Goal: Task Accomplishment & Management: Manage account settings

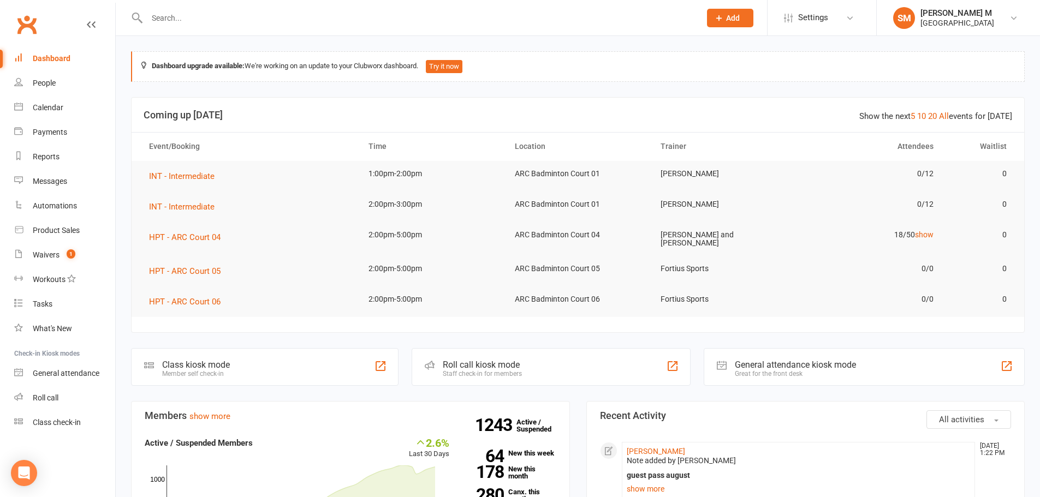
click at [242, 22] on input "text" at bounding box center [418, 17] width 549 height 15
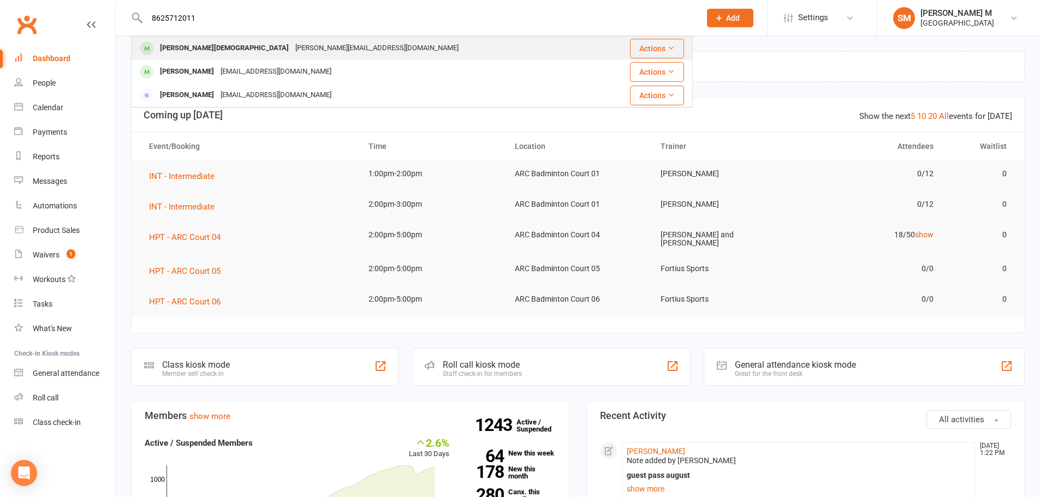
type input "8625712011"
click at [292, 41] on div "[PERSON_NAME][EMAIL_ADDRESS][DOMAIN_NAME]" at bounding box center [377, 48] width 170 height 16
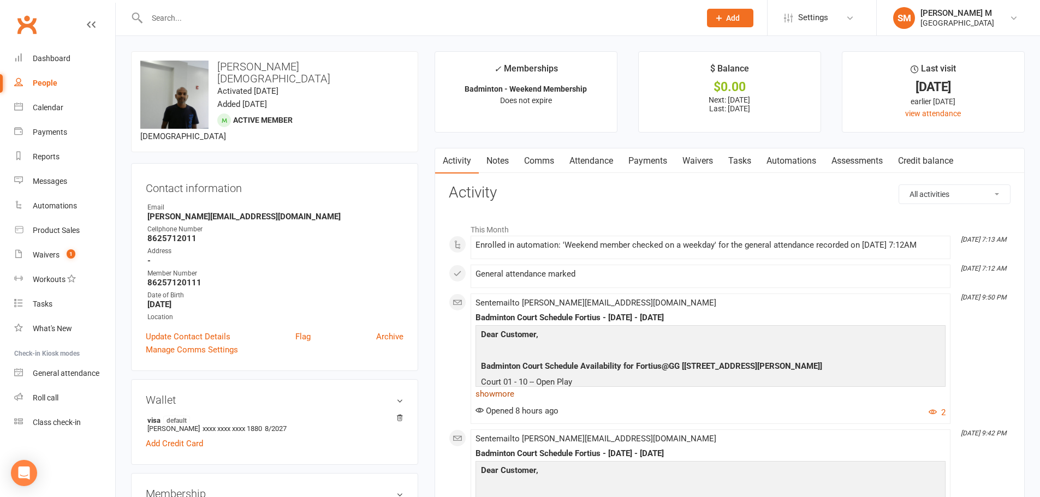
click at [497, 391] on link "show more" at bounding box center [710, 393] width 470 height 15
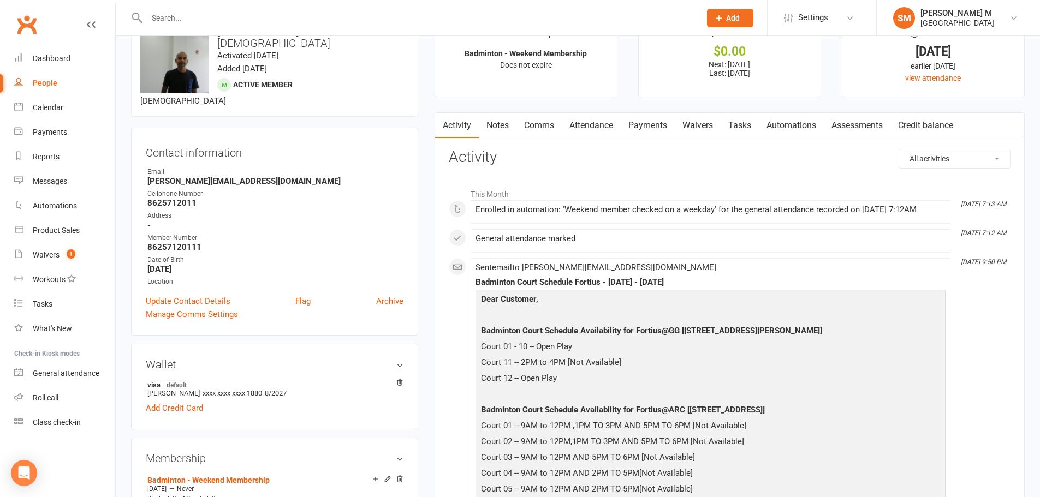
scroll to position [55, 0]
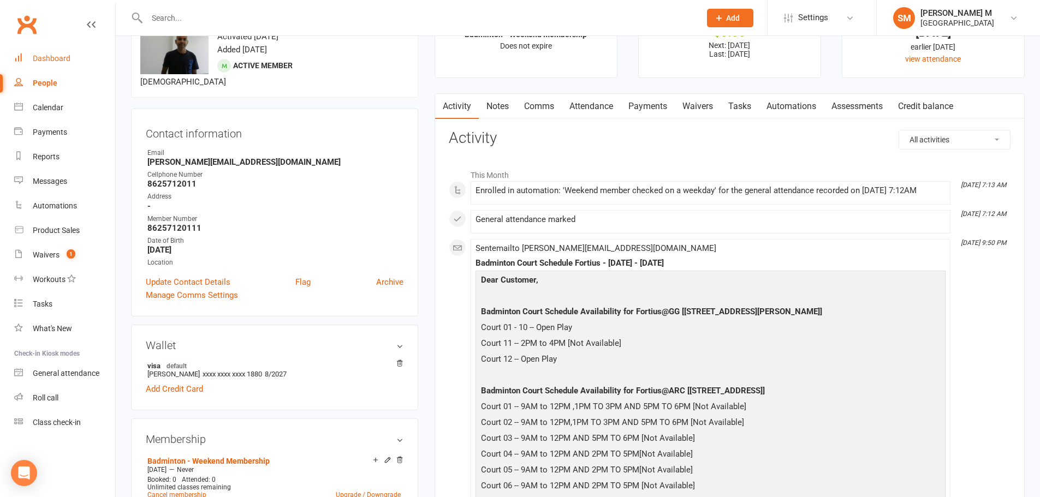
click at [38, 61] on div "Dashboard" at bounding box center [52, 58] width 38 height 9
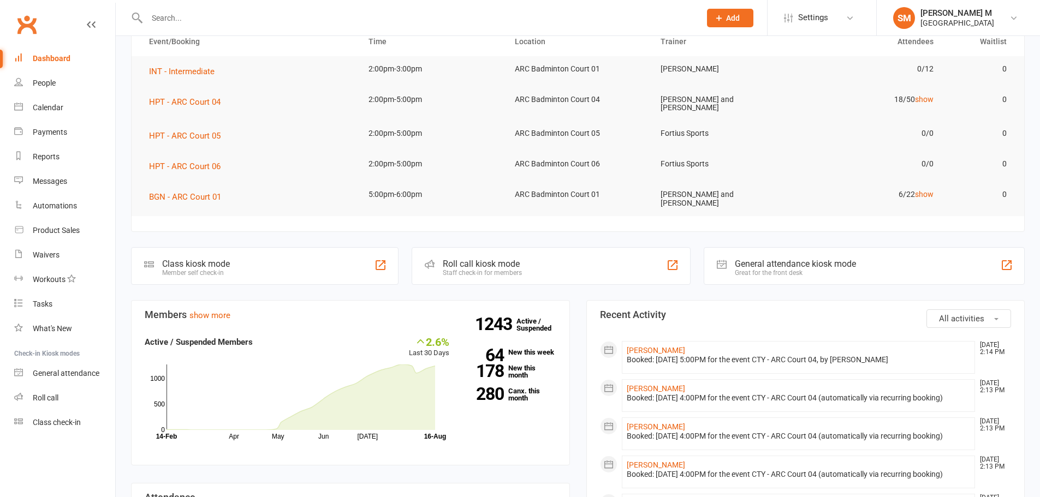
scroll to position [109, 0]
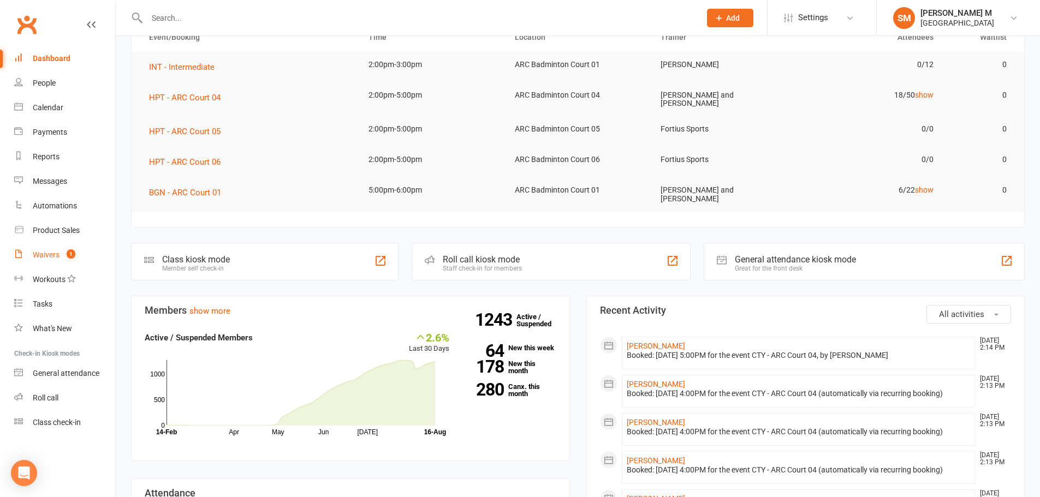
click at [49, 253] on div "Waivers" at bounding box center [46, 255] width 27 height 9
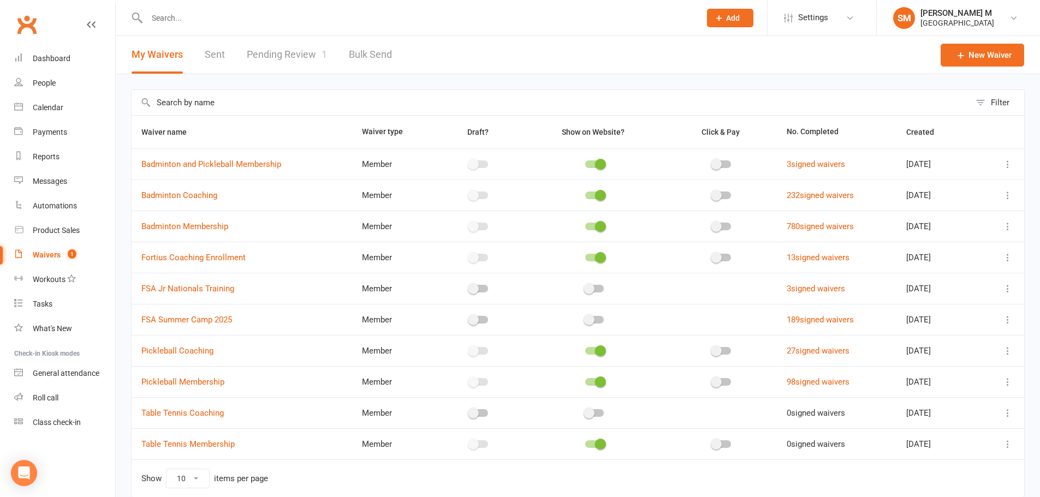
click at [270, 52] on link "Pending Review 1" at bounding box center [287, 55] width 80 height 38
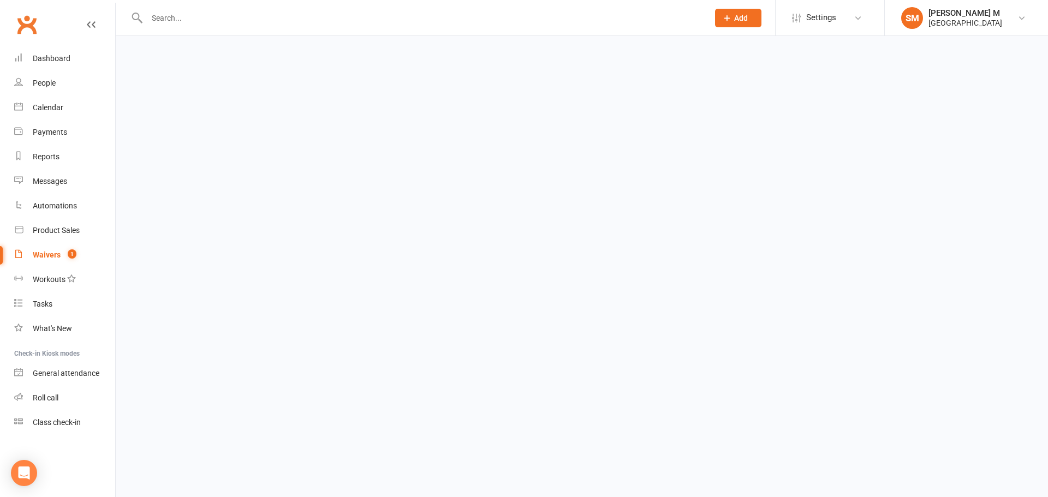
select select "100"
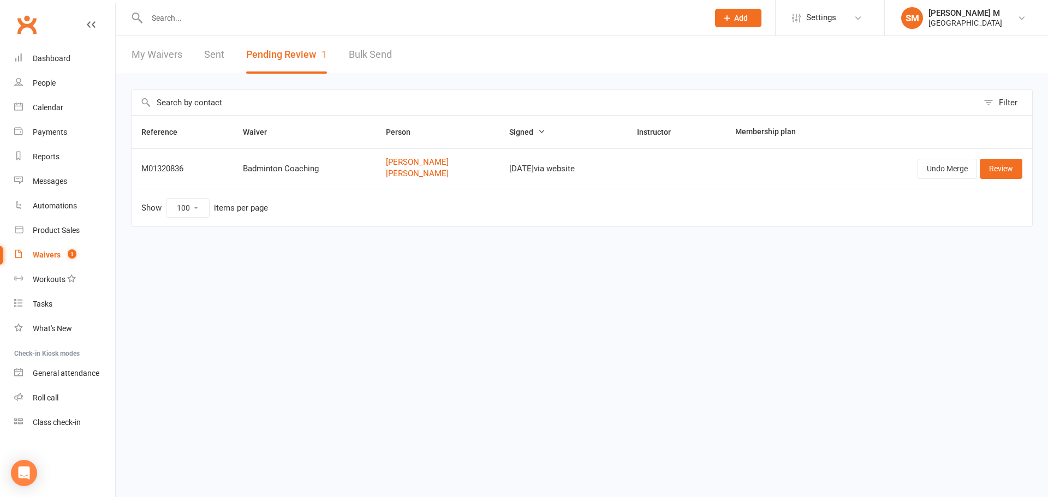
drag, startPoint x: 265, startPoint y: 19, endPoint x: 248, endPoint y: 91, distance: 74.5
click at [265, 24] on input "text" at bounding box center [422, 17] width 557 height 15
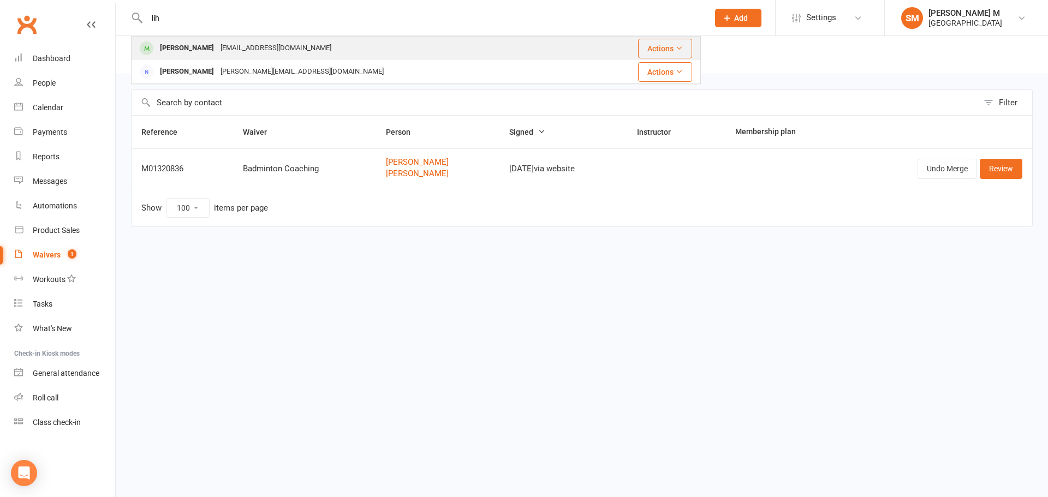
type input "lih"
click at [263, 47] on div "Lih Lim lihplim@yahoo.com" at bounding box center [360, 48] width 457 height 22
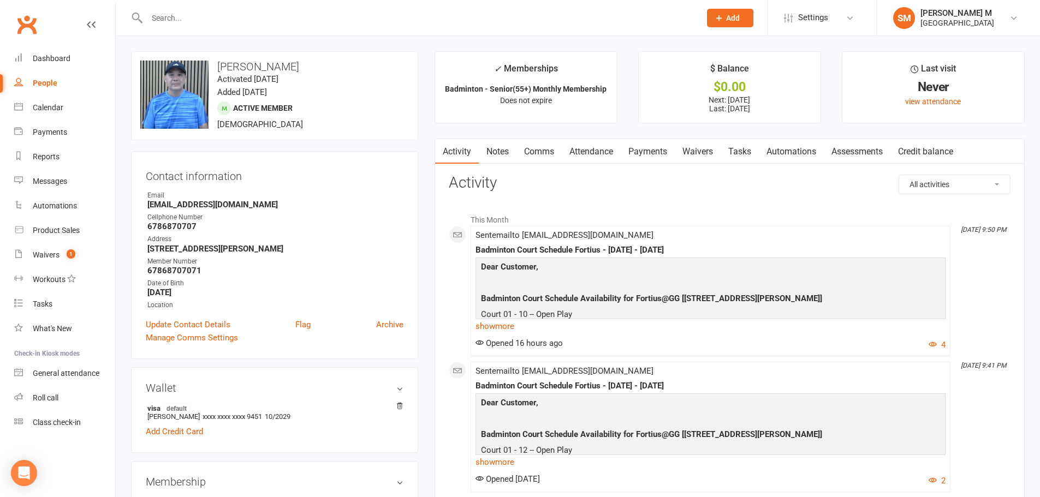
click at [637, 151] on link "Payments" at bounding box center [648, 151] width 54 height 25
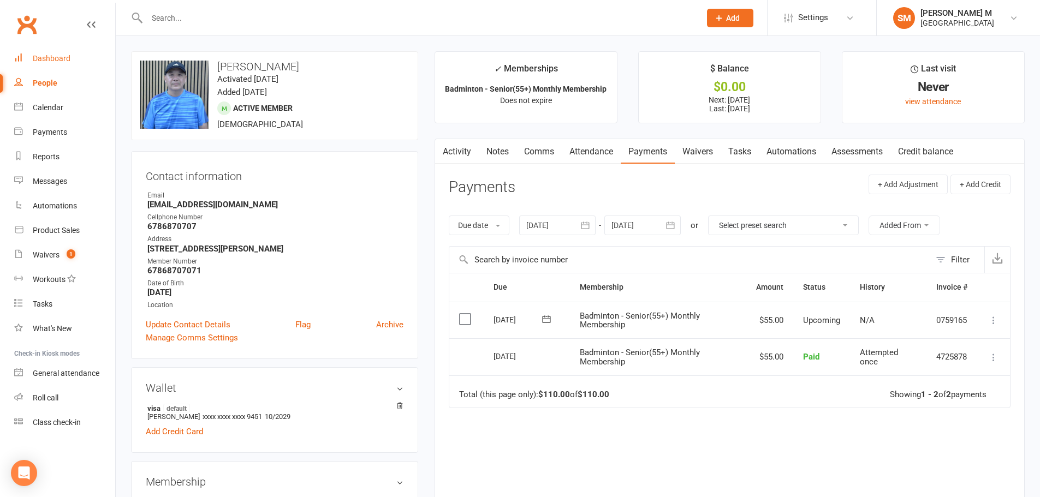
click at [56, 58] on div "Dashboard" at bounding box center [52, 58] width 38 height 9
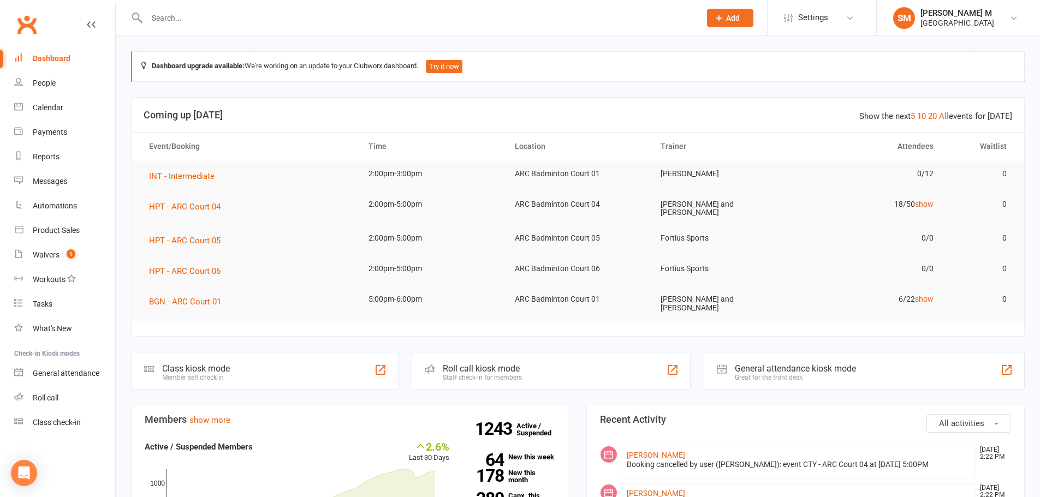
click at [57, 61] on div "Dashboard" at bounding box center [52, 58] width 38 height 9
click at [59, 53] on link "Dashboard" at bounding box center [64, 58] width 101 height 25
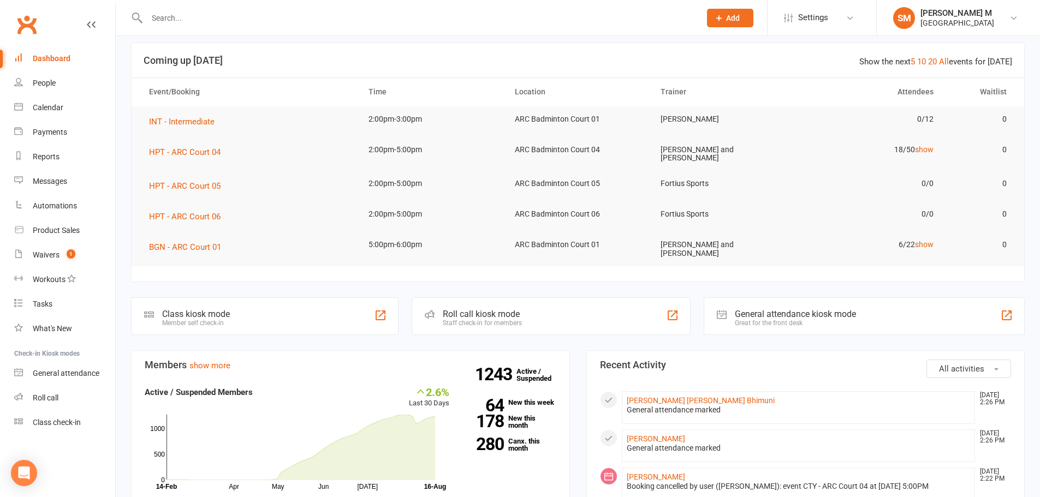
scroll to position [109, 0]
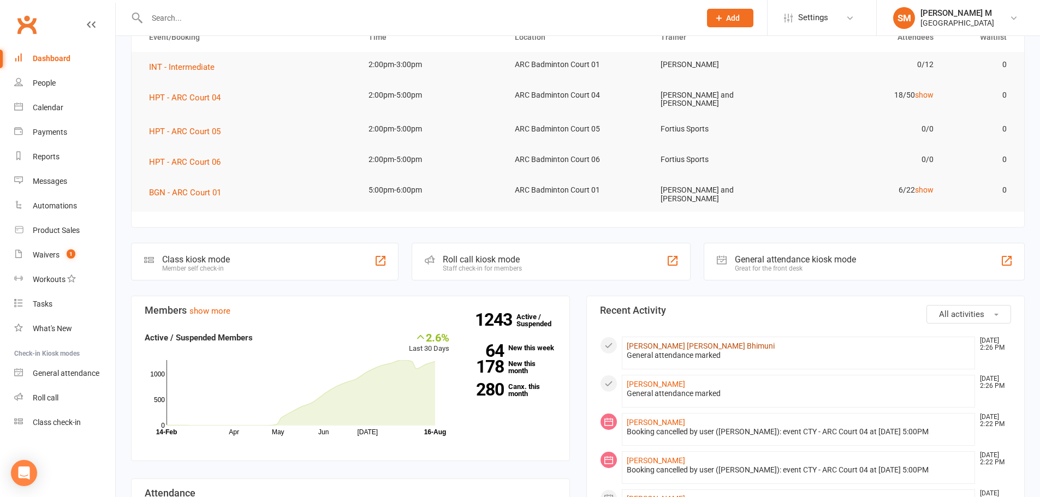
click at [653, 343] on link "Vijay Kiran Kumar Bhimuni" at bounding box center [701, 346] width 148 height 9
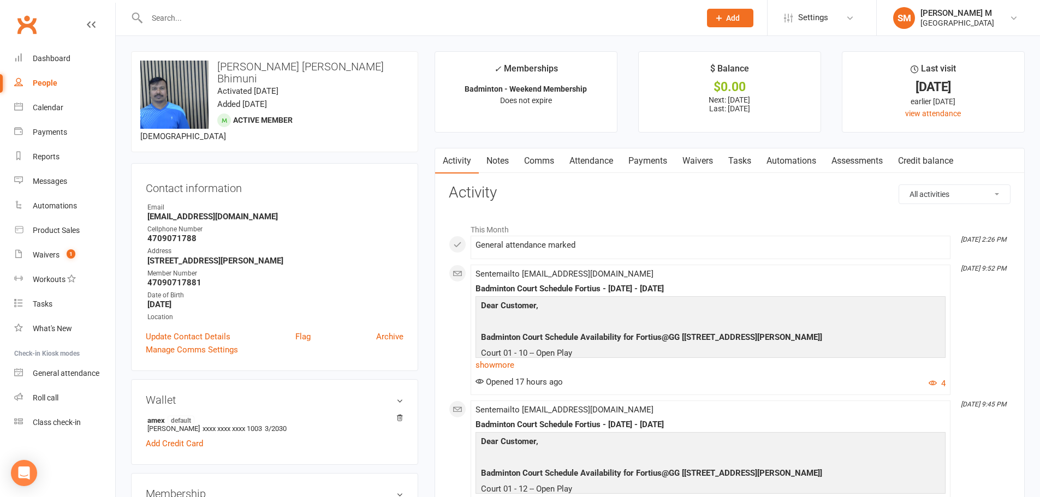
click at [491, 161] on link "Notes" at bounding box center [498, 160] width 38 height 25
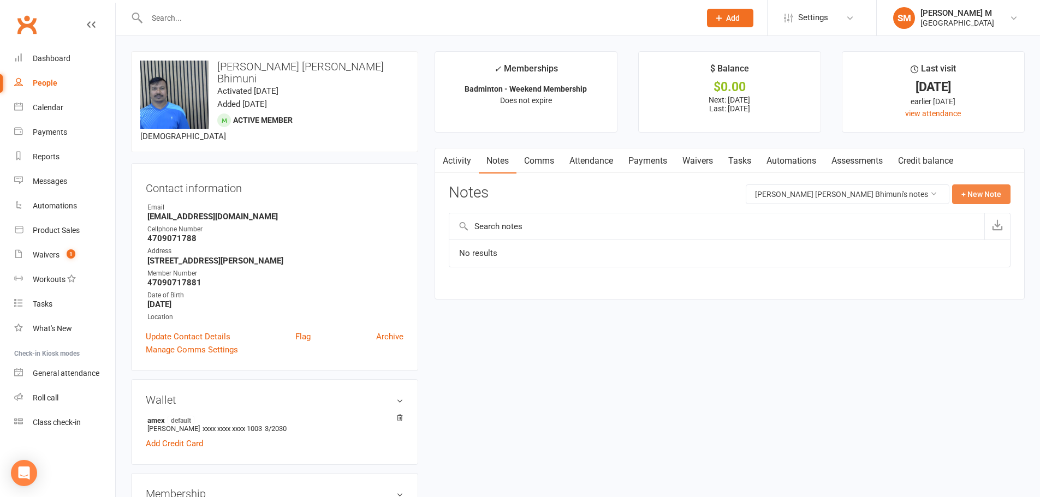
click at [981, 191] on button "+ New Note" at bounding box center [981, 194] width 58 height 20
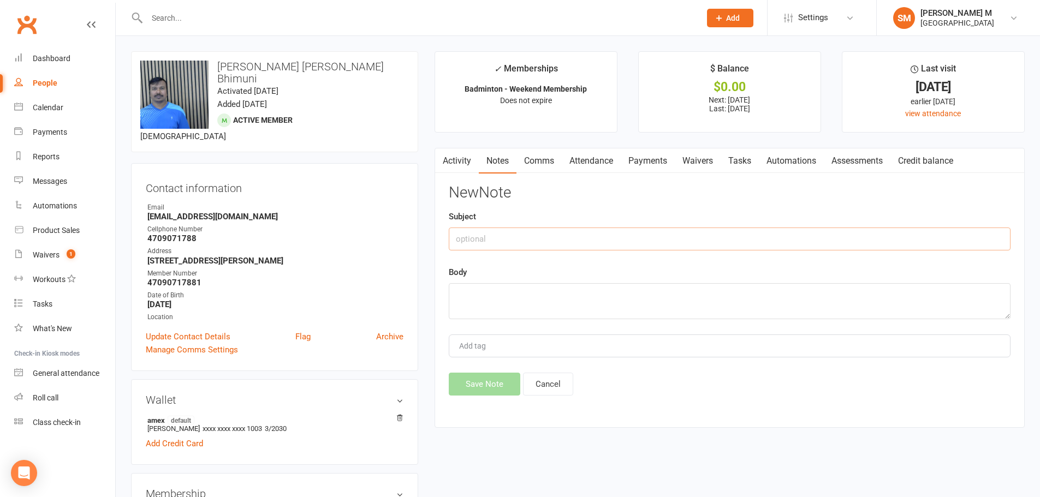
click at [520, 239] on input "text" at bounding box center [730, 239] width 562 height 23
drag, startPoint x: 546, startPoint y: 237, endPoint x: 448, endPoint y: 238, distance: 98.2
click at [449, 238] on input "guest pass used august" at bounding box center [730, 239] width 562 height 23
type input "guest pass used august"
click at [491, 290] on textarea at bounding box center [730, 301] width 562 height 36
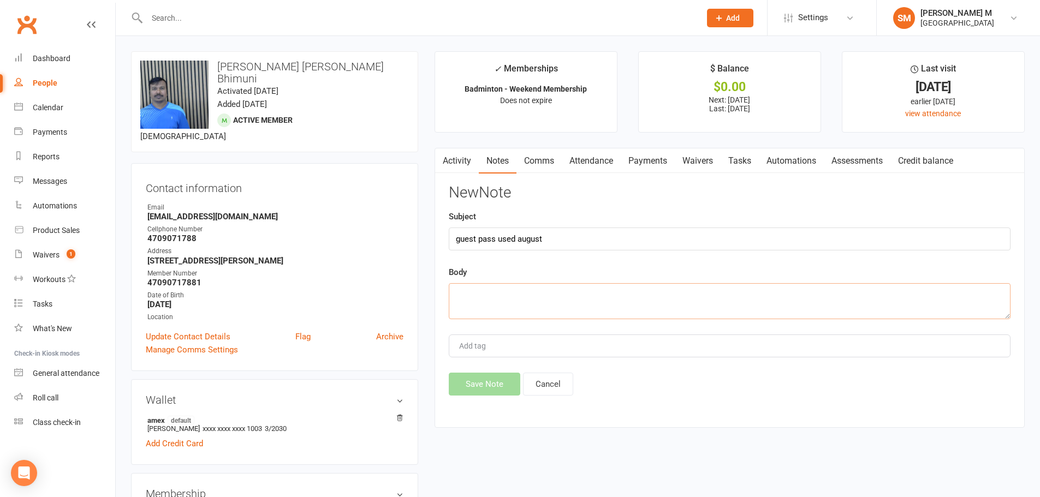
paste textarea "guest pass used august"
type textarea "guest pass used august"
click at [485, 375] on button "Save Note" at bounding box center [484, 384] width 71 height 23
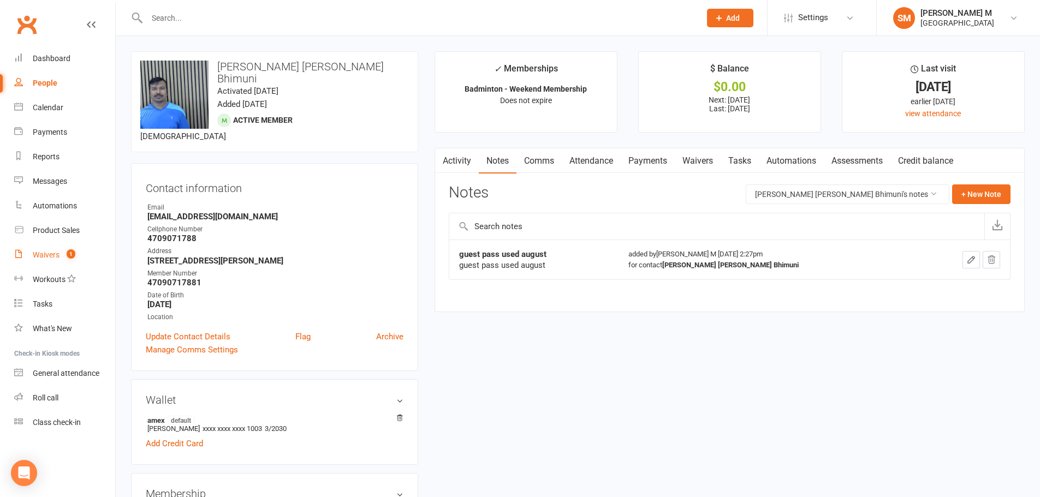
click at [60, 257] on link "Waivers 1" at bounding box center [64, 255] width 101 height 25
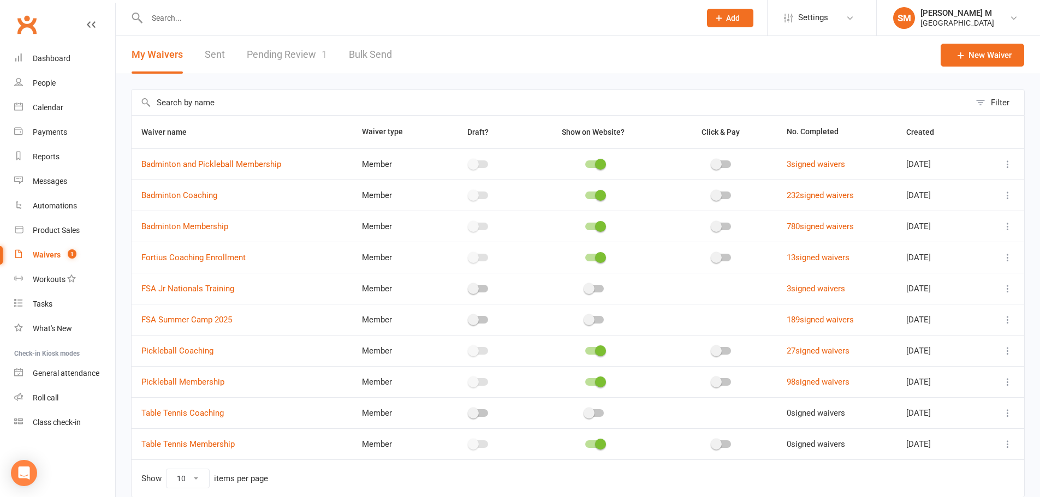
click at [296, 49] on link "Pending Review 1" at bounding box center [287, 55] width 80 height 38
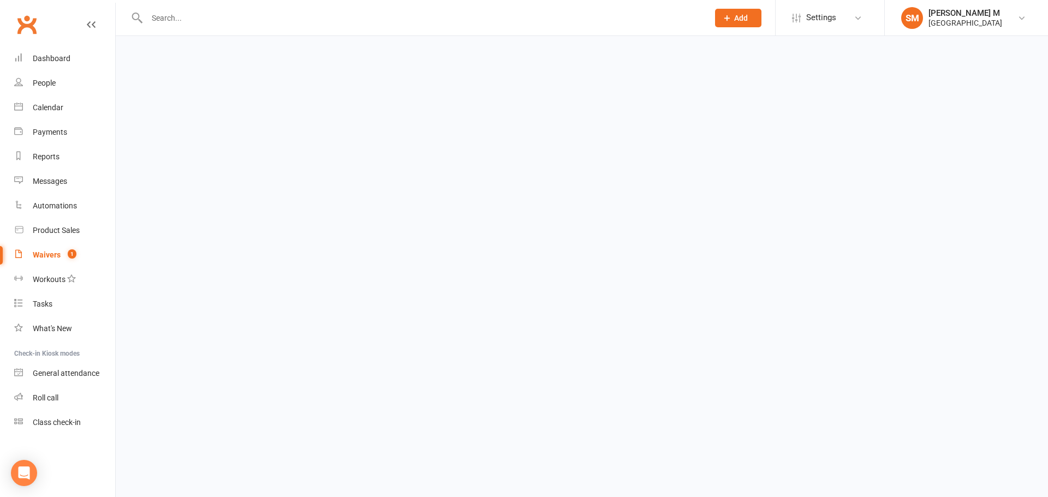
select select "100"
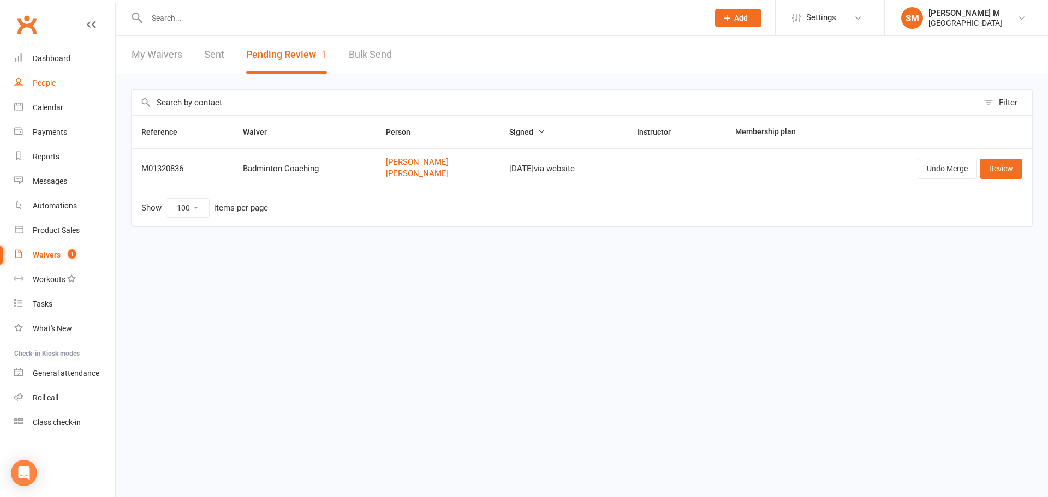
click at [57, 80] on link "People" at bounding box center [64, 83] width 101 height 25
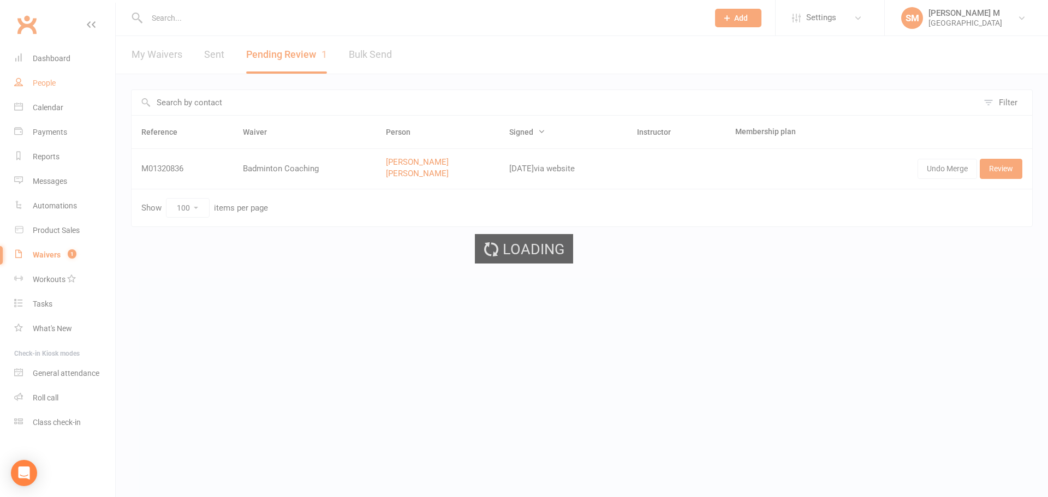
select select "100"
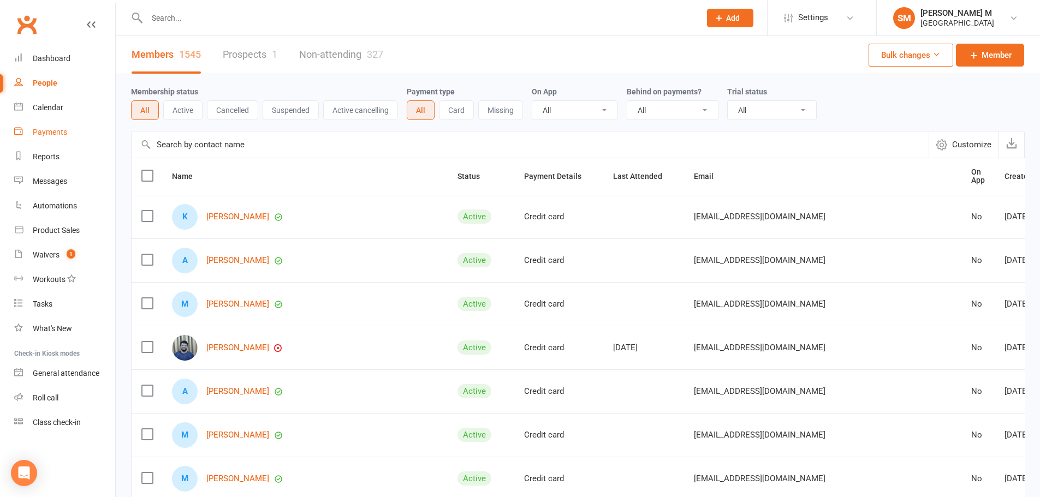
click at [55, 129] on div "Payments" at bounding box center [50, 132] width 34 height 9
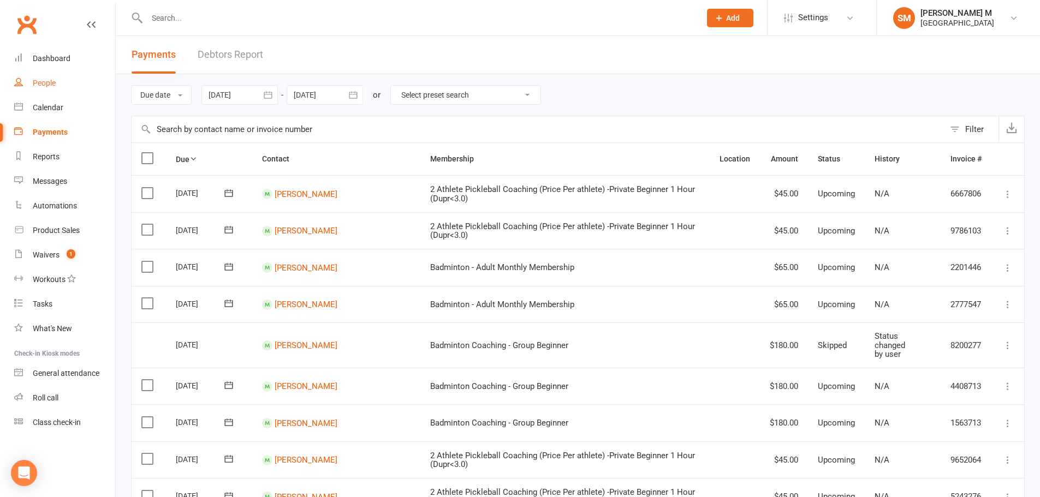
click at [50, 80] on div "People" at bounding box center [44, 83] width 23 height 9
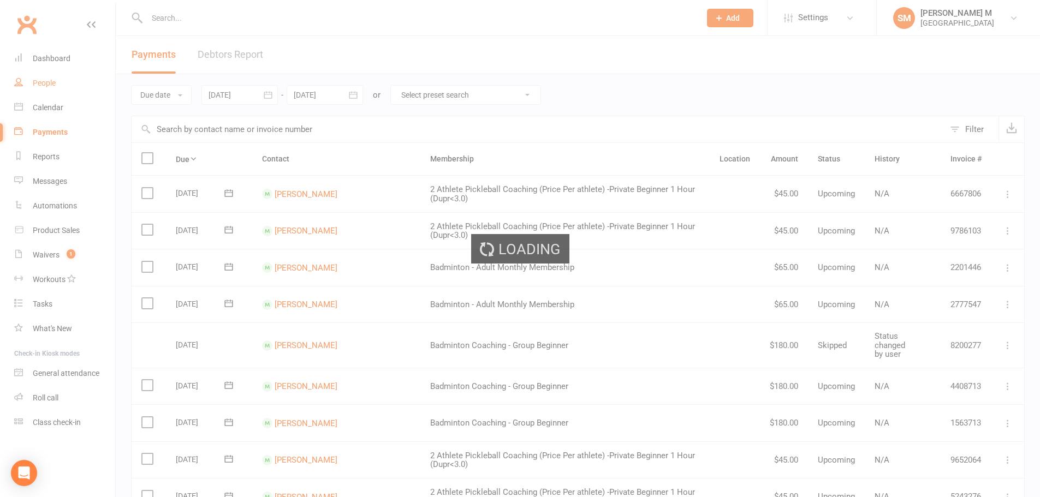
select select "100"
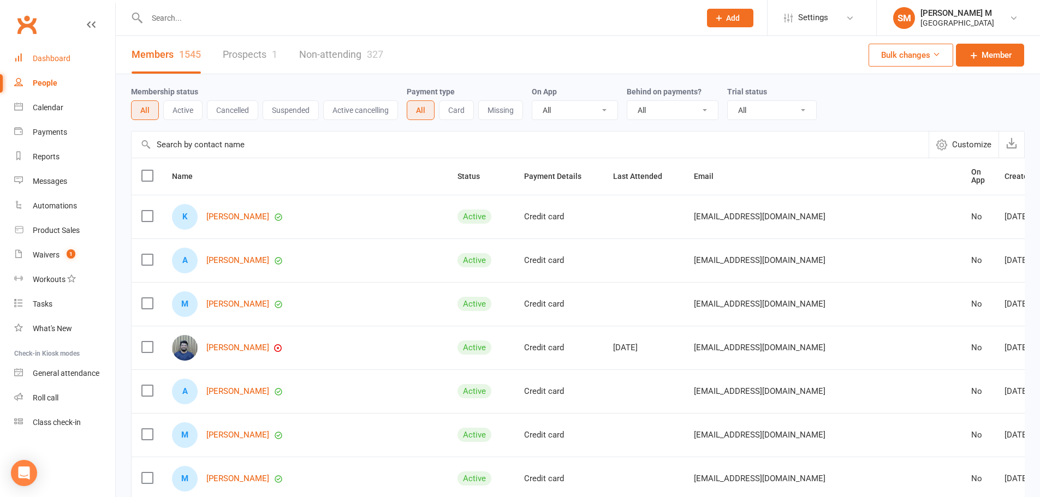
click at [69, 63] on div "Dashboard" at bounding box center [52, 58] width 38 height 9
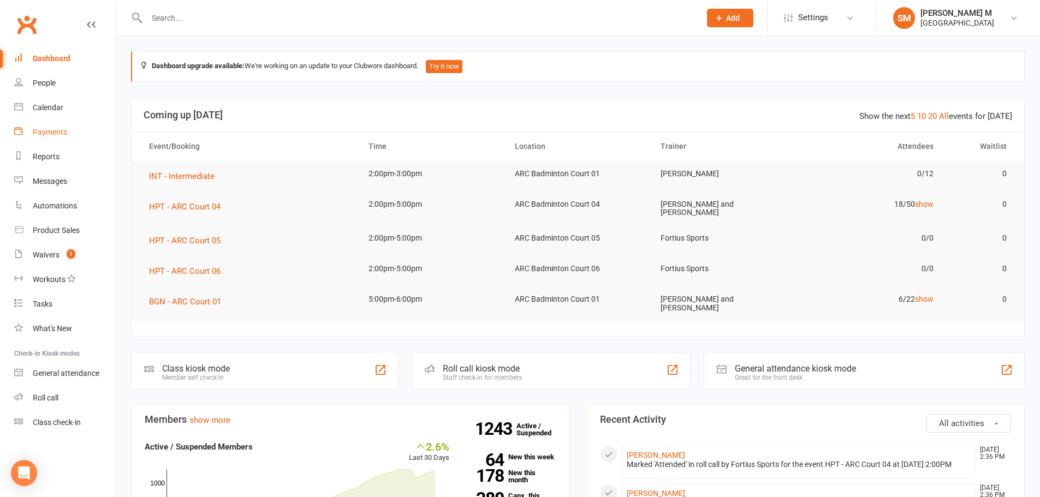
click at [64, 132] on div "Payments" at bounding box center [50, 132] width 34 height 9
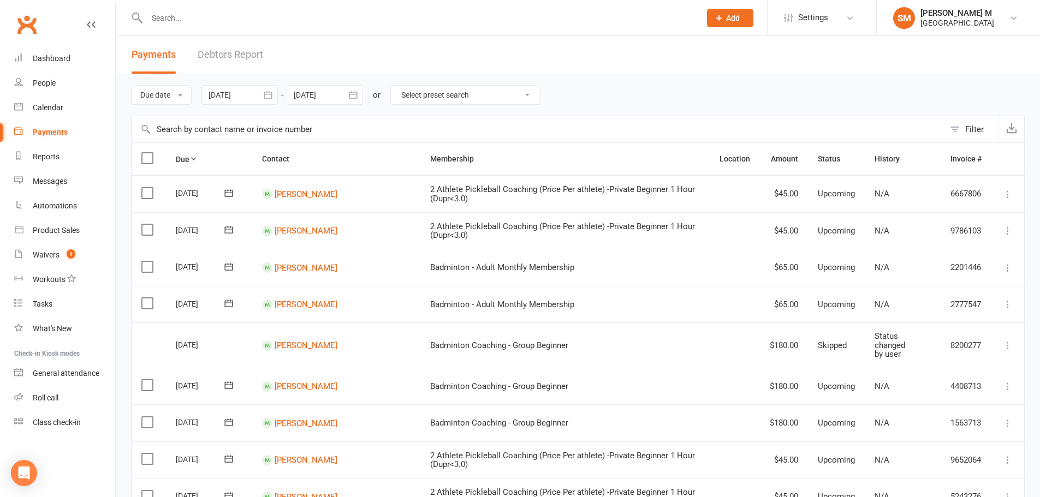
click at [267, 92] on icon "button" at bounding box center [268, 95] width 11 height 11
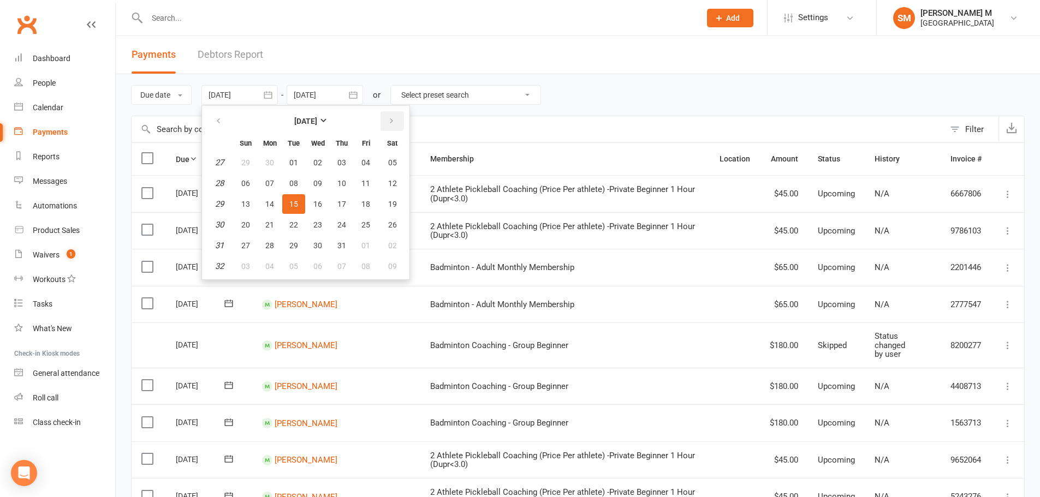
click at [386, 118] on button "button" at bounding box center [391, 121] width 23 height 20
click at [367, 157] on button "01" at bounding box center [365, 163] width 23 height 20
type input "[DATE]"
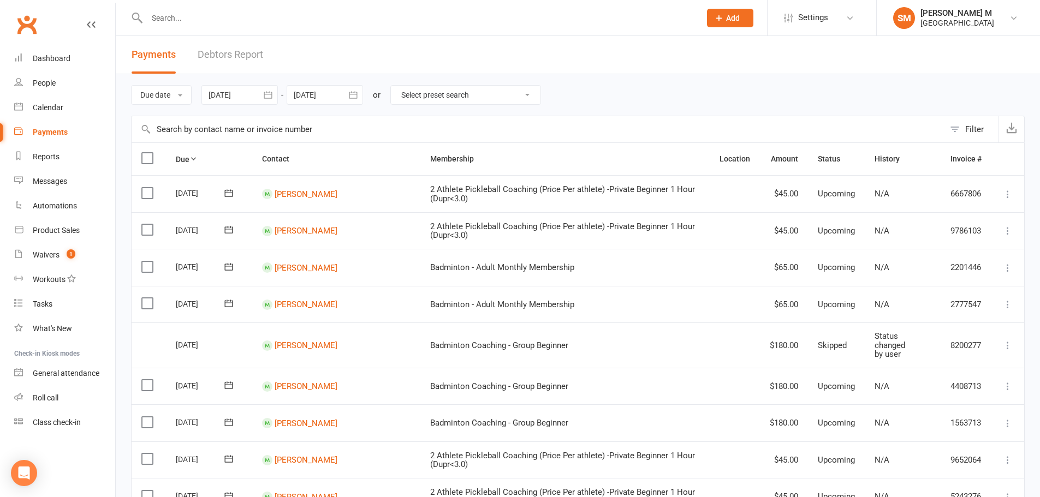
click at [349, 92] on button "button" at bounding box center [353, 95] width 20 height 20
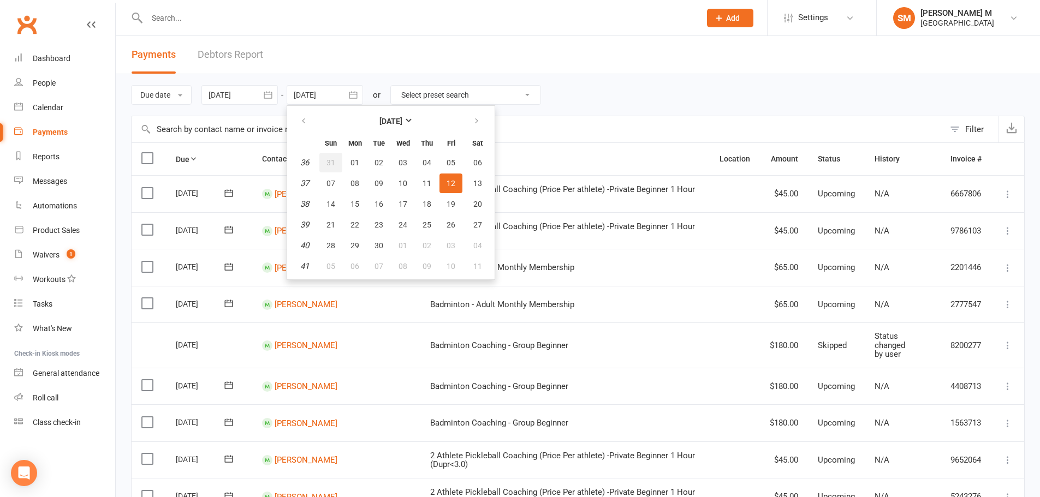
click at [334, 163] on span "31" at bounding box center [330, 162] width 9 height 9
type input "31 Aug 2025"
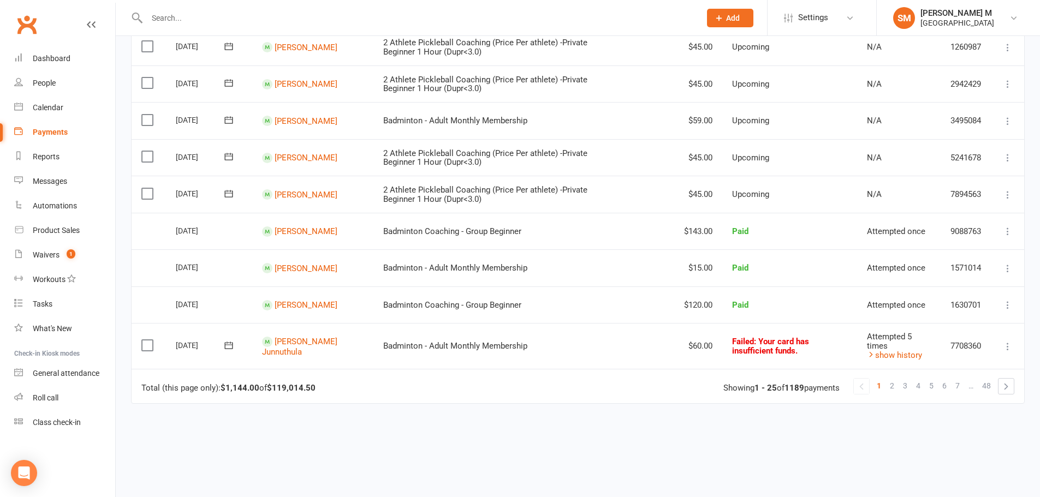
scroll to position [801, 0]
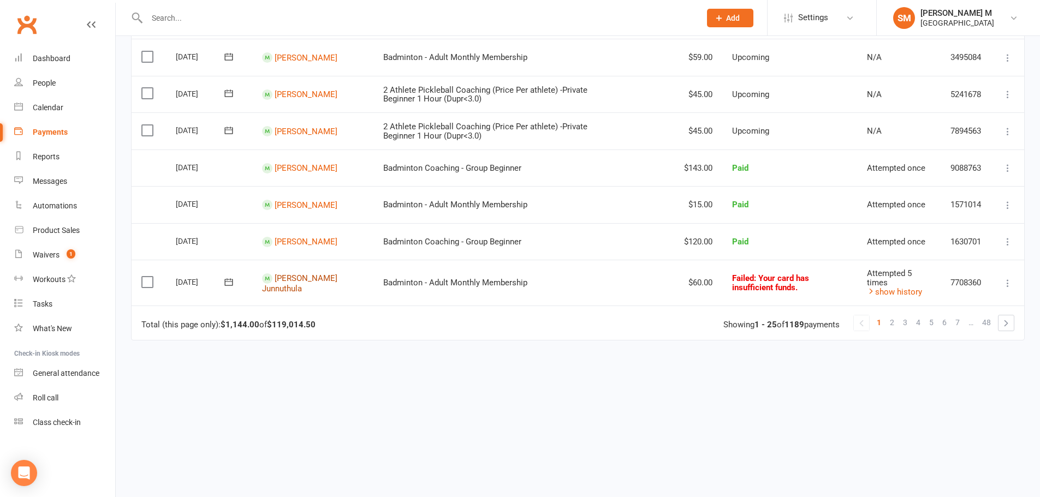
click at [314, 280] on link "Pranay Reddy Junnuthula" at bounding box center [299, 283] width 75 height 20
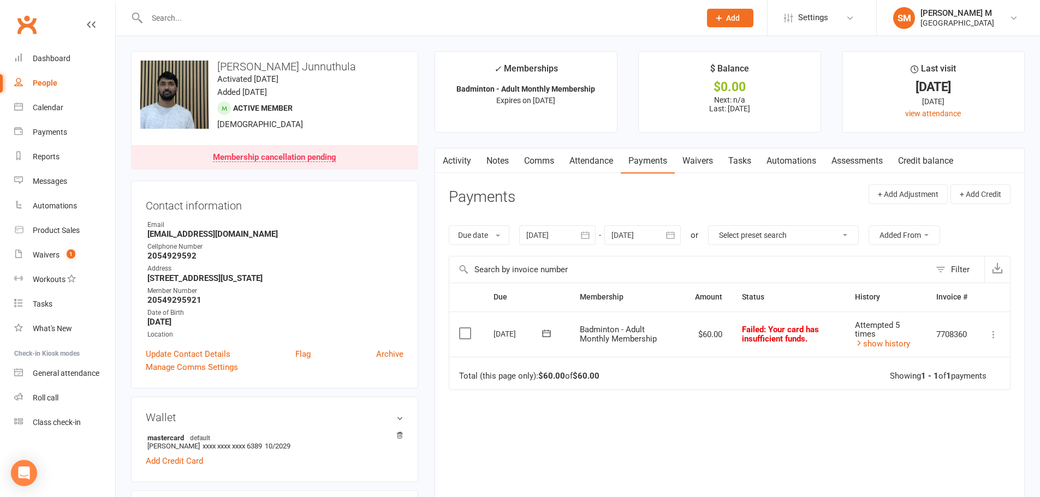
click at [62, 85] on link "People" at bounding box center [64, 83] width 101 height 25
select select "100"
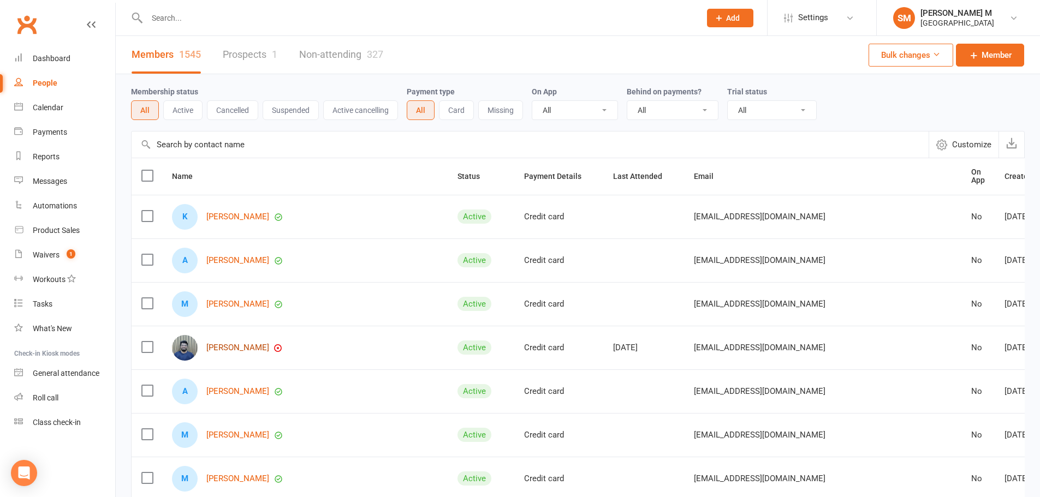
click at [269, 347] on link "Dhana Surya Perumalsamy" at bounding box center [237, 347] width 63 height 9
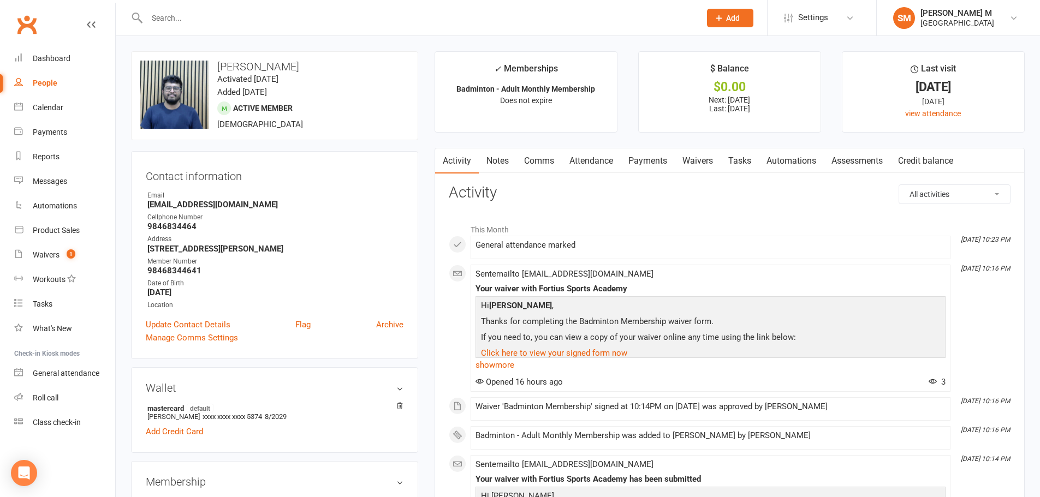
click at [658, 157] on link "Payments" at bounding box center [648, 160] width 54 height 25
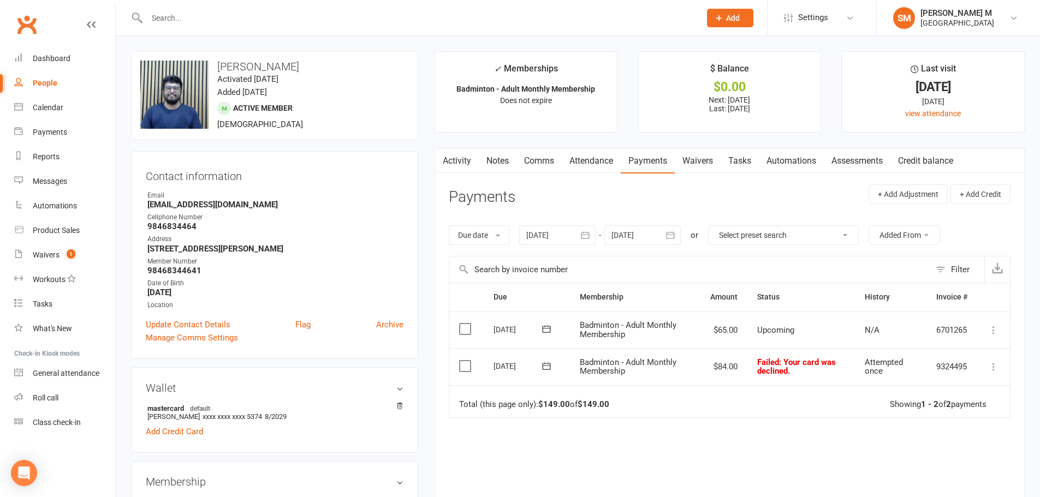
click at [550, 368] on icon at bounding box center [546, 365] width 8 height 7
click at [683, 467] on button "16" at bounding box center [684, 473] width 28 height 20
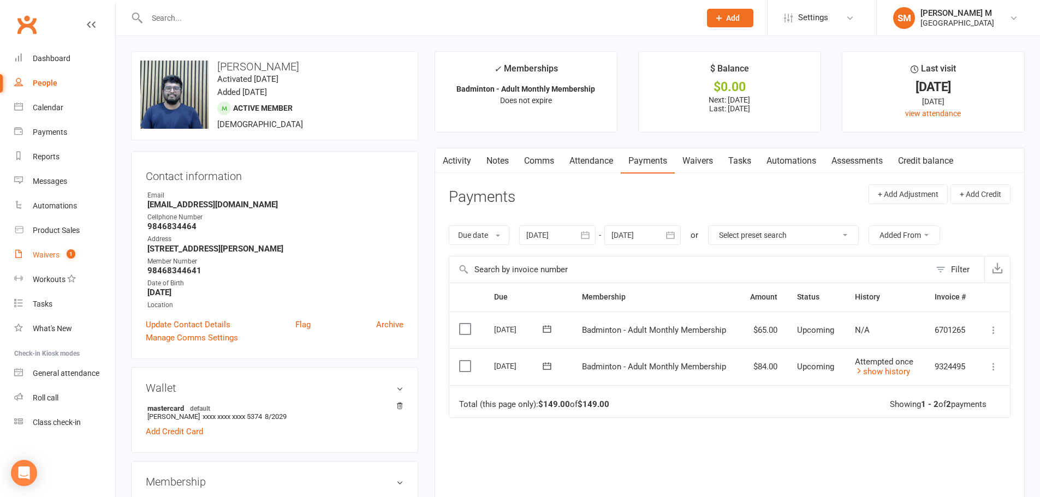
click at [27, 253] on link "Waivers 1" at bounding box center [64, 255] width 101 height 25
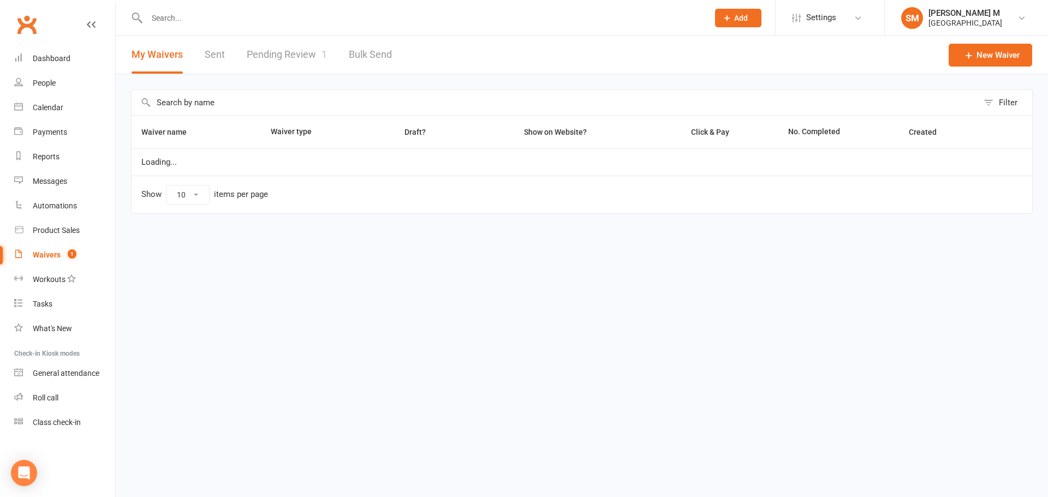
click at [278, 47] on link "Pending Review 1" at bounding box center [287, 55] width 80 height 38
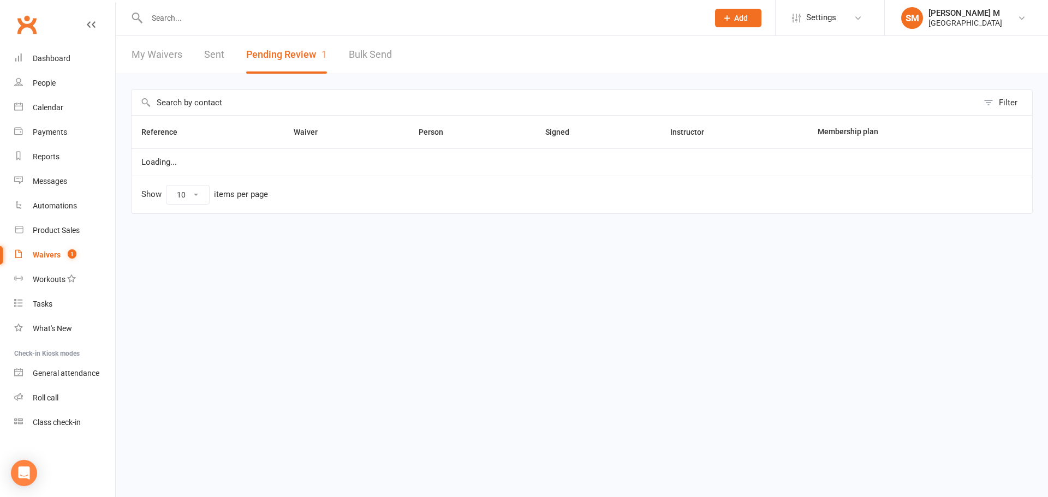
select select "100"
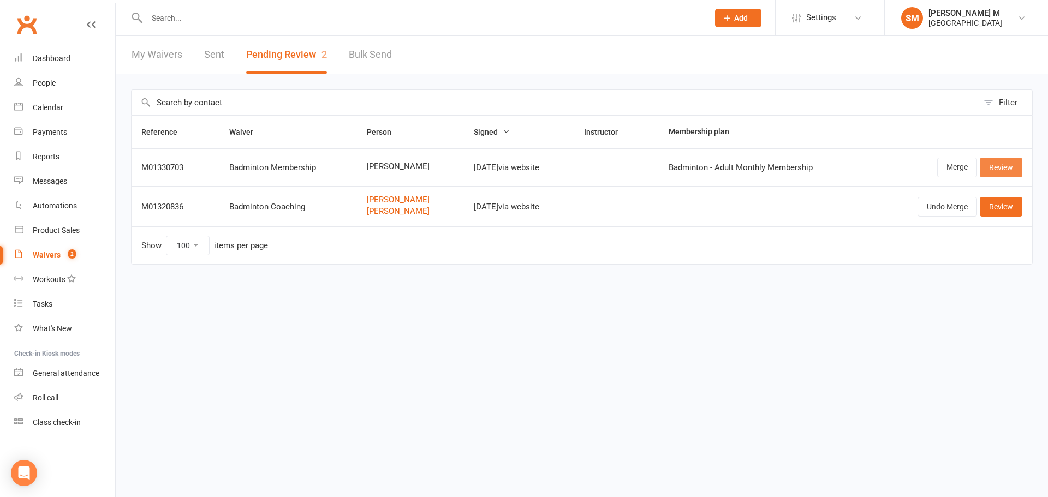
click at [992, 170] on link "Review" at bounding box center [1001, 168] width 43 height 20
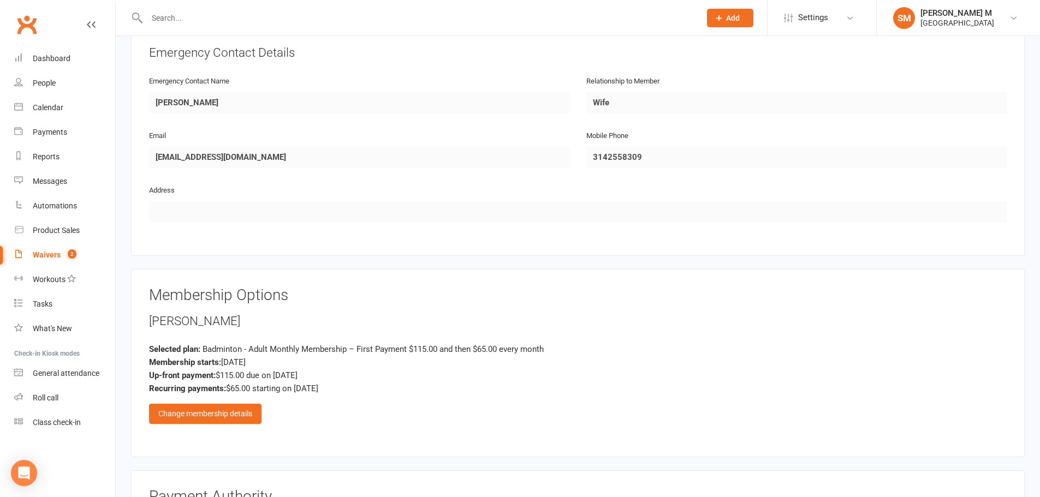
scroll to position [479, 0]
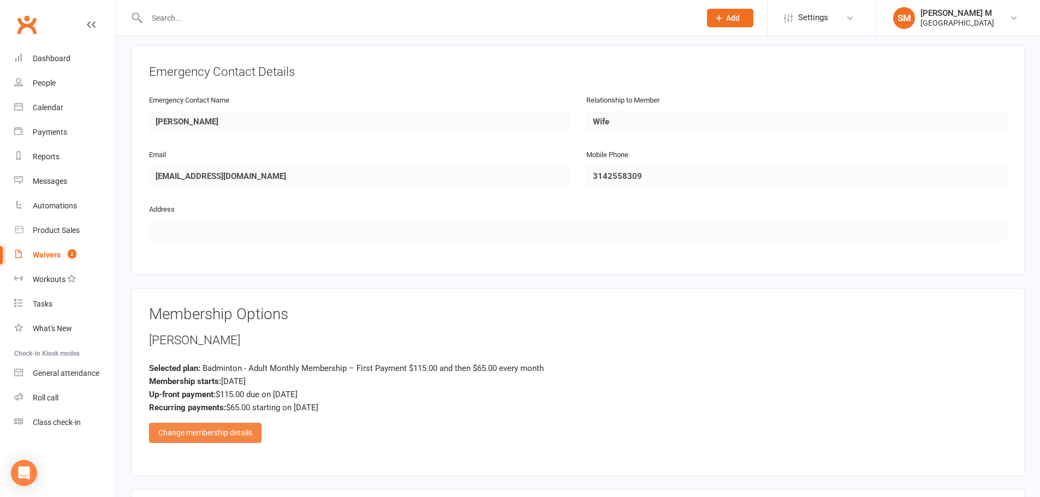
click at [200, 436] on div "Change membership details" at bounding box center [205, 433] width 112 height 20
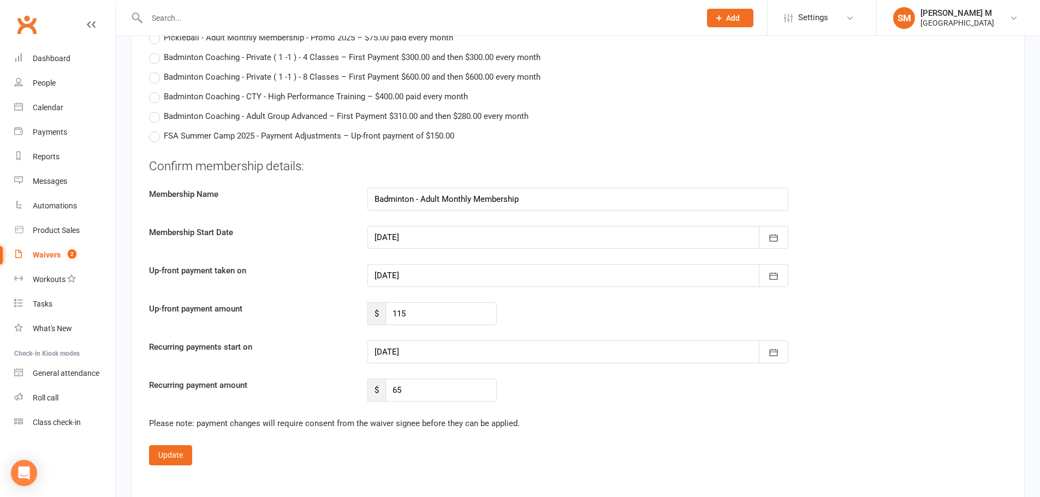
scroll to position [2116, 0]
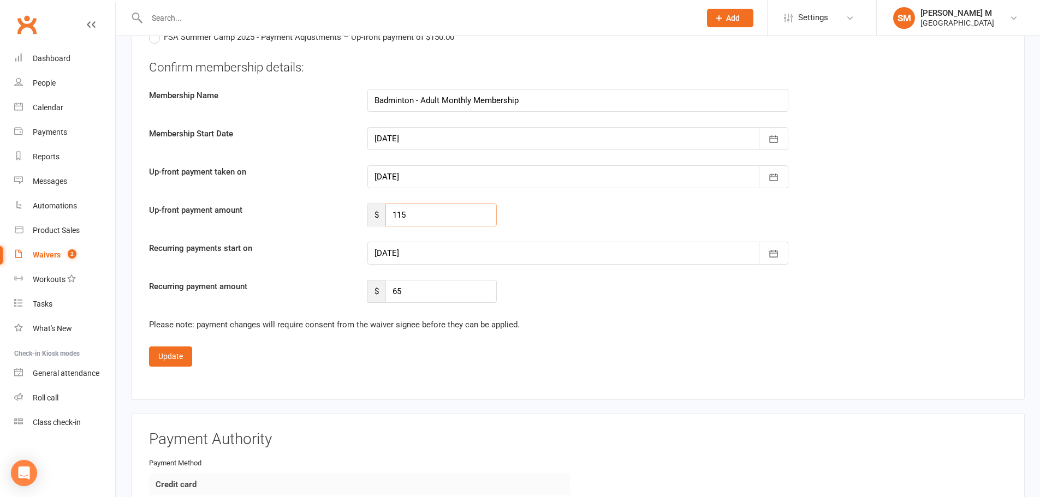
drag, startPoint x: 430, startPoint y: 212, endPoint x: 337, endPoint y: 211, distance: 92.8
click at [337, 211] on div "Up-front payment amount $ 115" at bounding box center [578, 215] width 874 height 23
type input "29"
click at [779, 249] on button "button" at bounding box center [773, 253] width 29 height 23
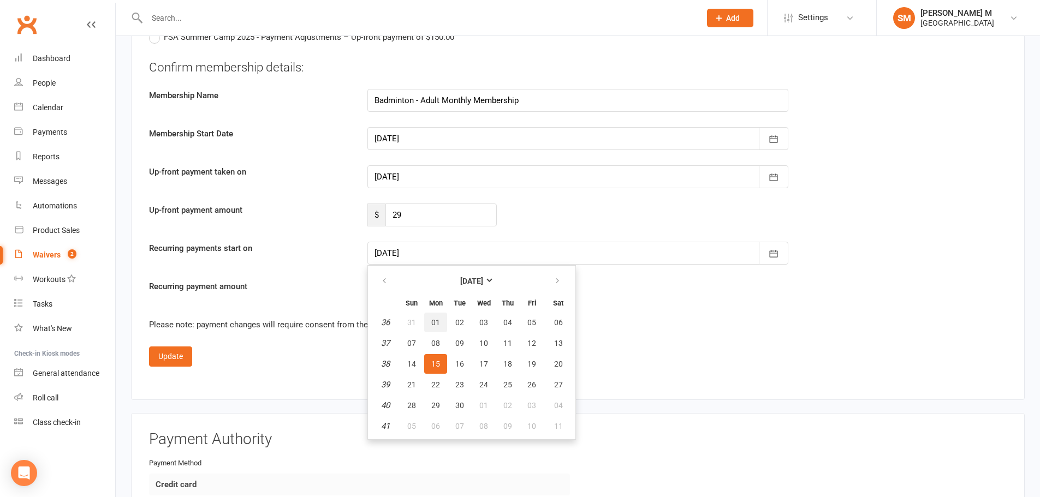
click at [436, 319] on span "01" at bounding box center [435, 322] width 9 height 9
type input "01 Sep 2025"
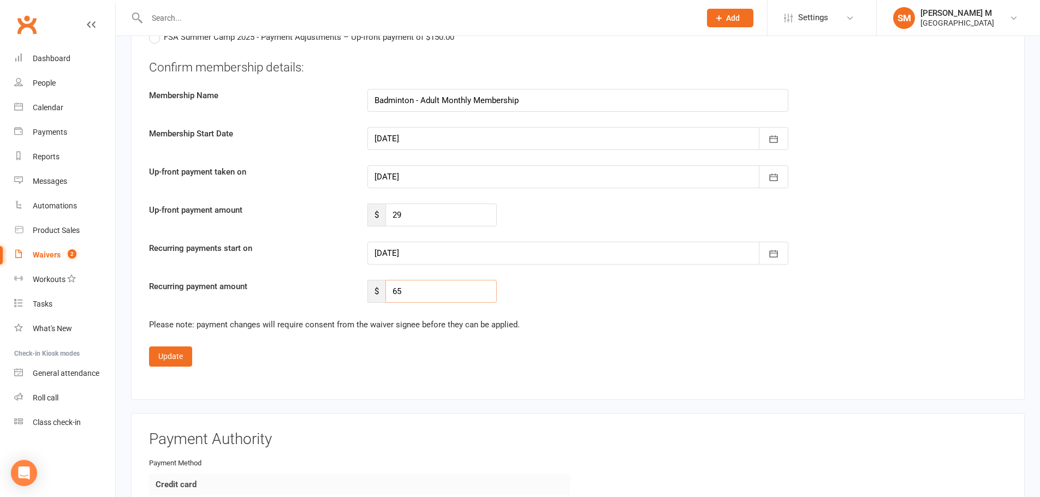
drag, startPoint x: 444, startPoint y: 297, endPoint x: 365, endPoint y: 303, distance: 79.9
click at [365, 303] on fieldset "Confirm membership details: Membership Name Badminton - Adult Monthly Membershi…" at bounding box center [577, 213] width 857 height 308
type input "58.5"
drag, startPoint x: 680, startPoint y: 282, endPoint x: 637, endPoint y: 291, distance: 43.7
click at [679, 282] on div "Recurring payment amount $ 58.5" at bounding box center [578, 291] width 874 height 23
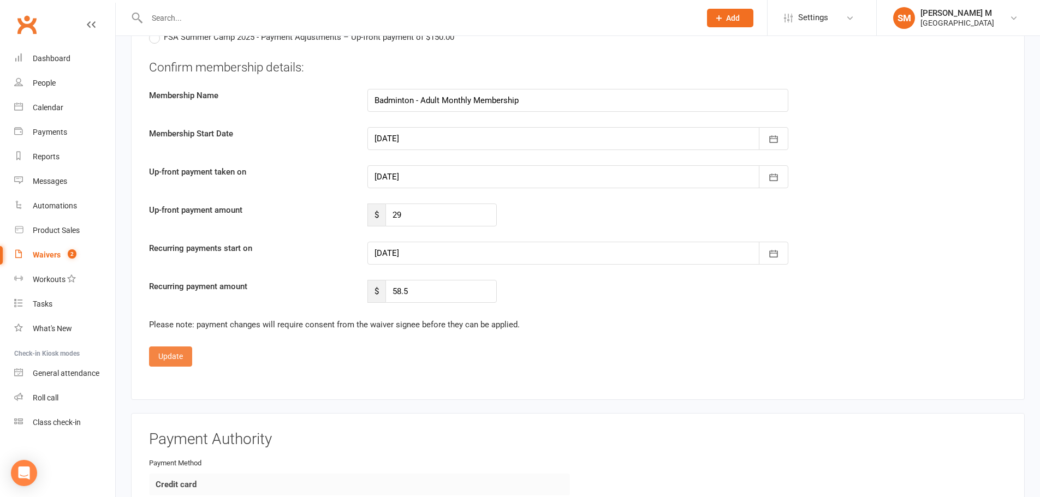
click at [189, 360] on button "Update" at bounding box center [170, 357] width 43 height 20
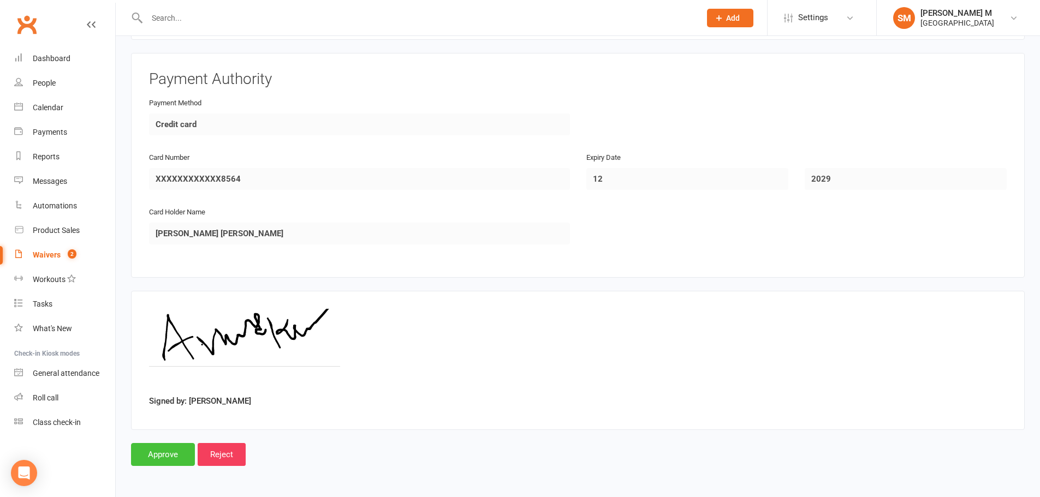
click at [179, 452] on input "Approve" at bounding box center [163, 454] width 64 height 23
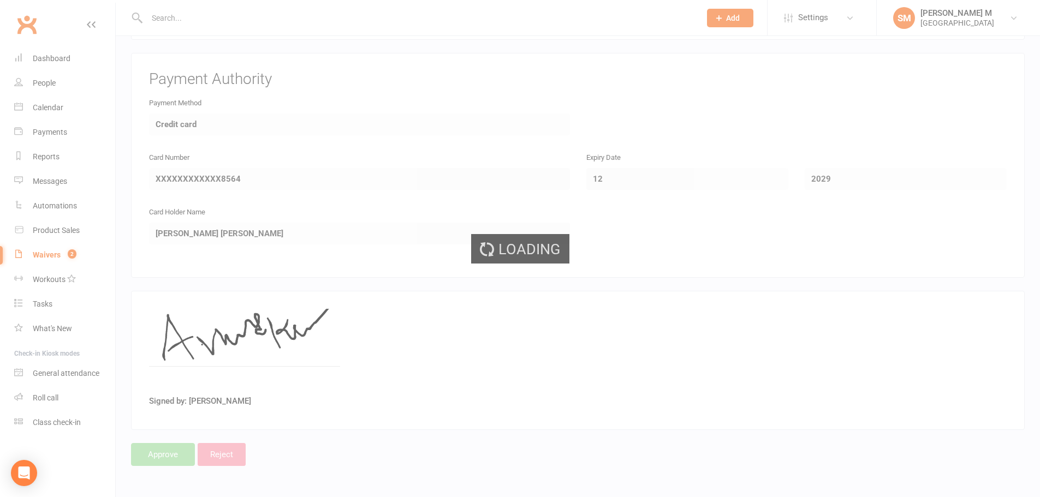
select select "100"
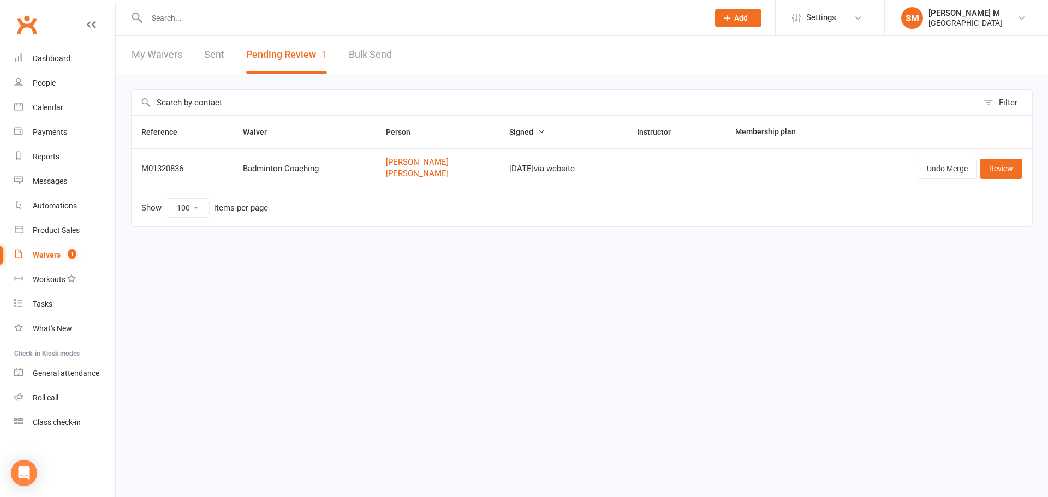
click at [337, 13] on input "text" at bounding box center [422, 17] width 557 height 15
paste input "Sreejesh"
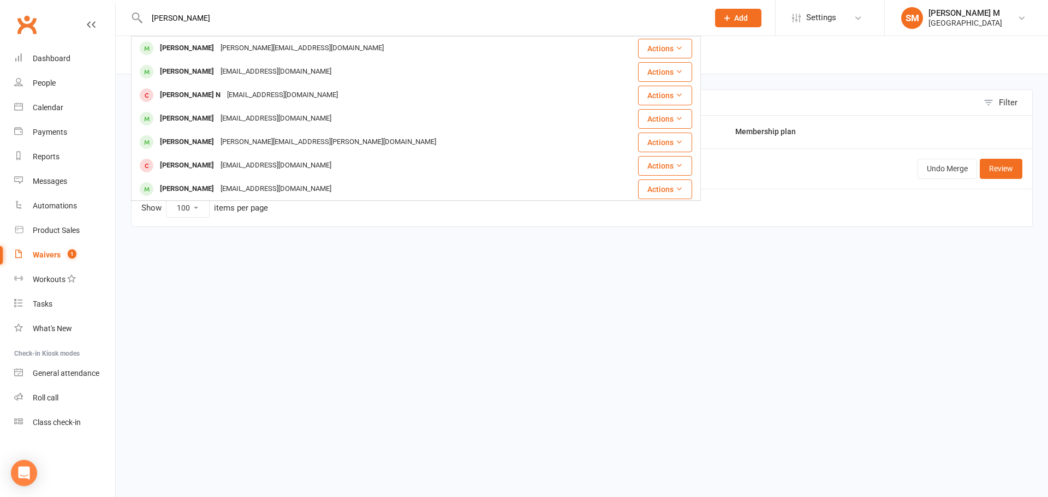
type input "Sreejesh"
click at [782, 273] on html "Sreejesh Sreeji Gopal sreeji.gopal@hotmail.com Actions Sreeja Kaukoti rkaukoti@…" at bounding box center [524, 136] width 1048 height 273
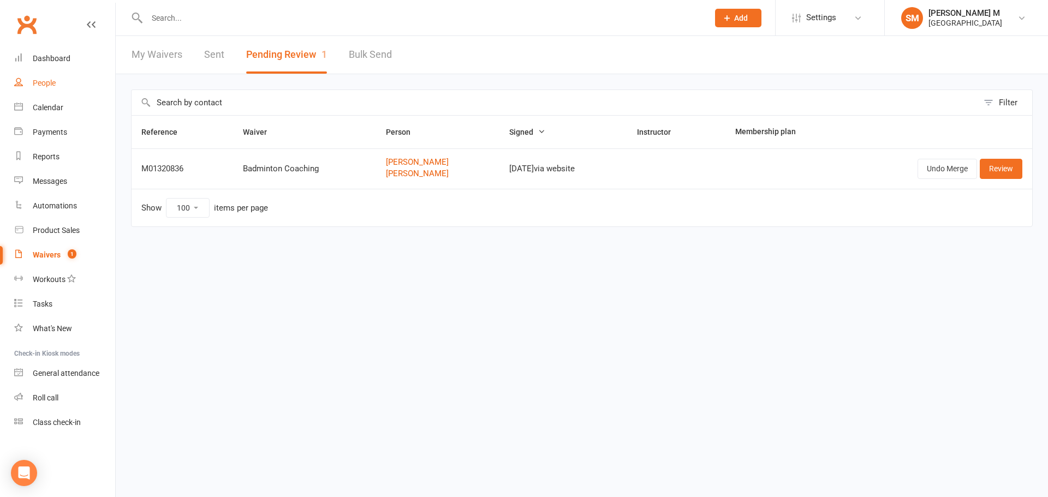
click at [31, 86] on link "People" at bounding box center [64, 83] width 101 height 25
select select "100"
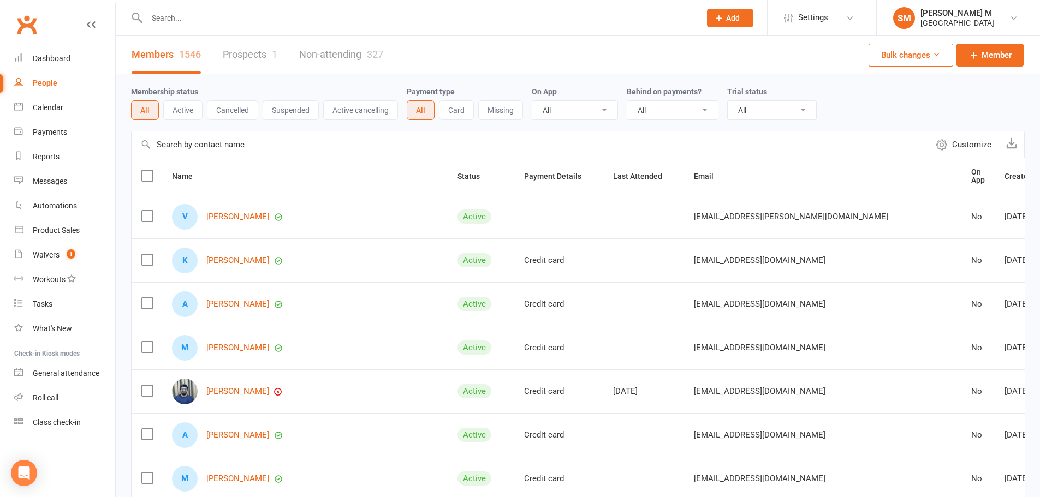
click at [58, 85] on link "People" at bounding box center [64, 83] width 101 height 25
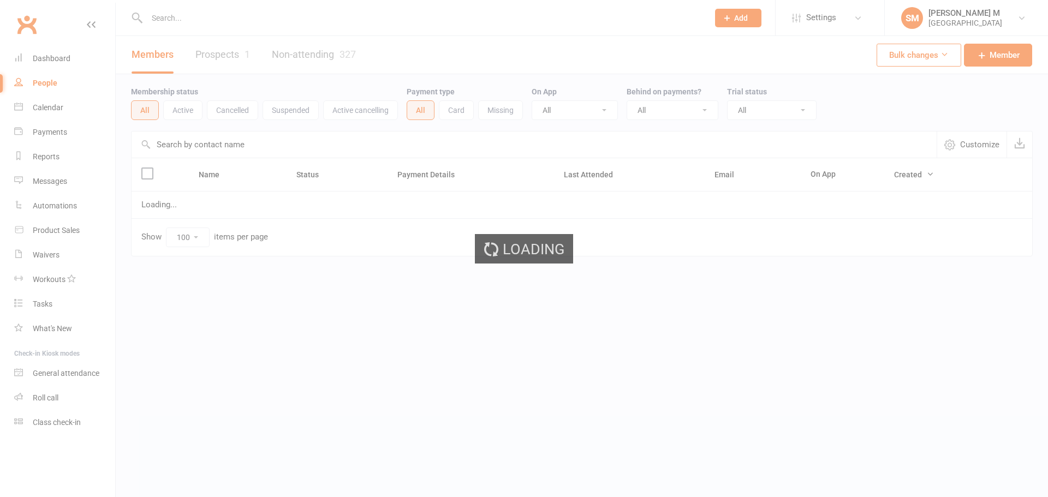
select select "100"
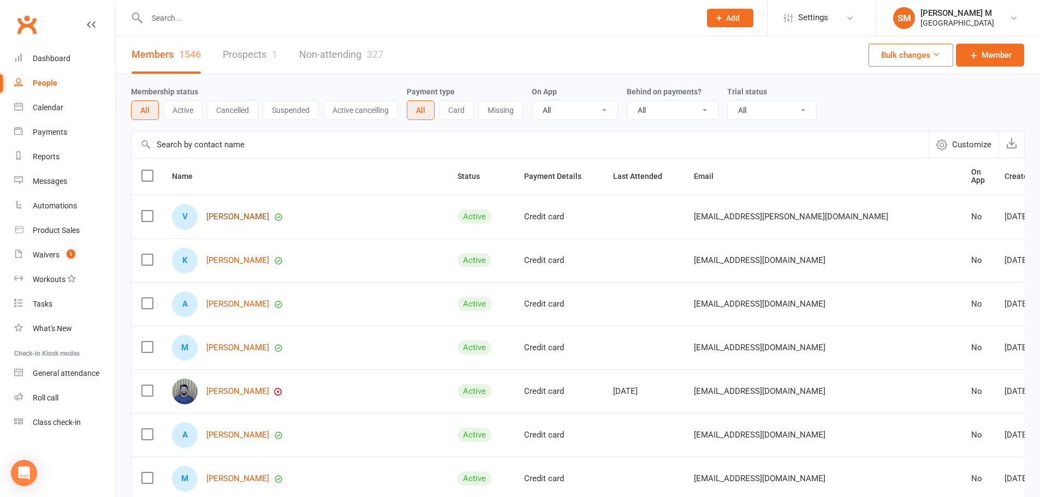
click at [225, 212] on link "Vinod Ajjarapu" at bounding box center [237, 216] width 63 height 9
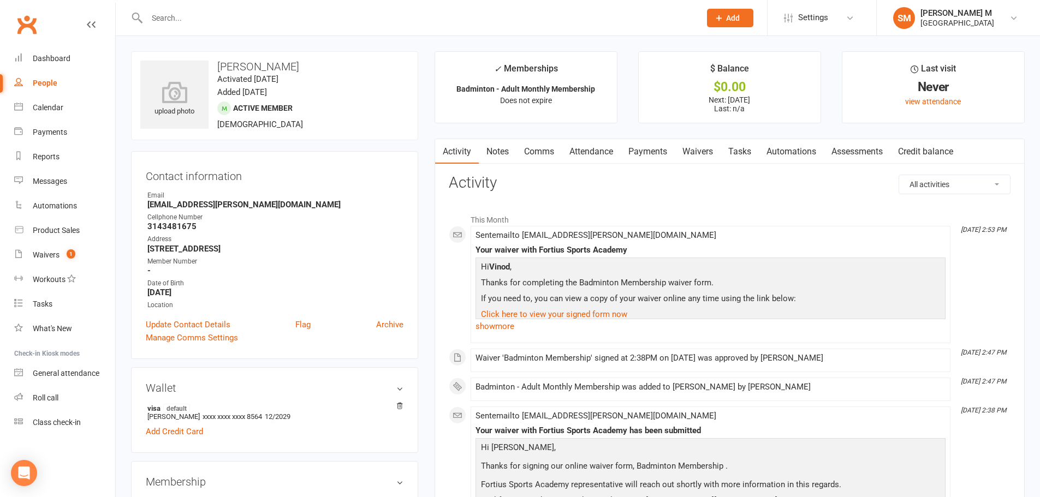
click at [636, 149] on link "Payments" at bounding box center [648, 151] width 54 height 25
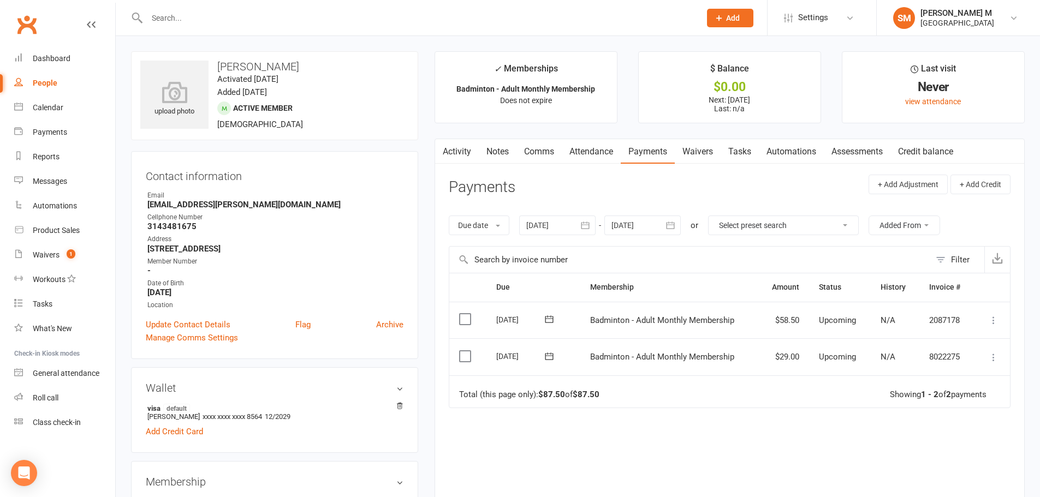
click at [44, 82] on div "People" at bounding box center [45, 83] width 25 height 9
select select "100"
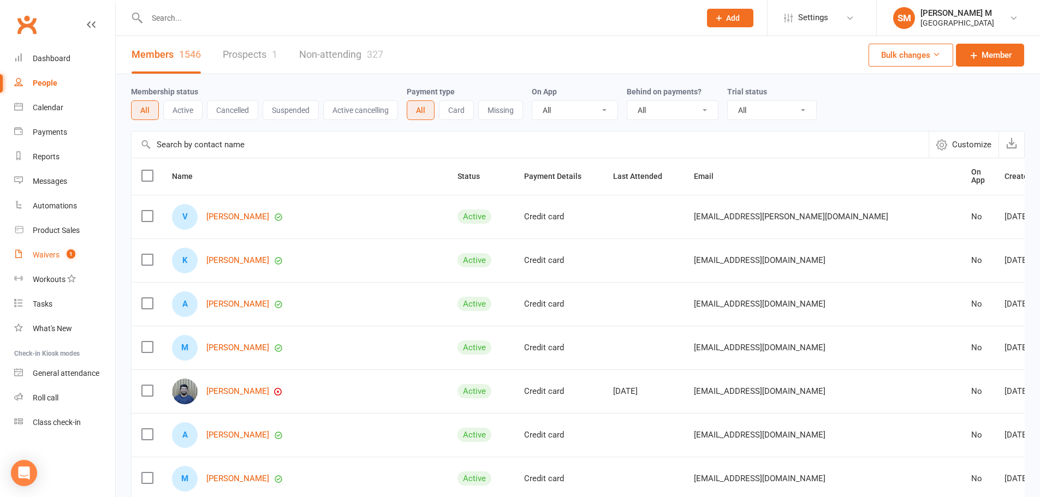
click at [58, 260] on link "Waivers 1" at bounding box center [64, 255] width 101 height 25
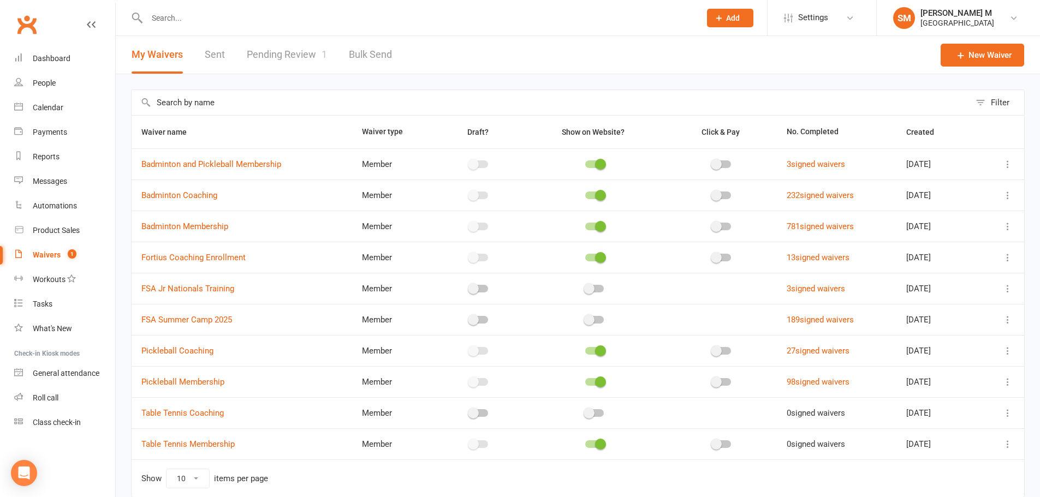
click at [289, 62] on link "Pending Review 1" at bounding box center [287, 55] width 80 height 38
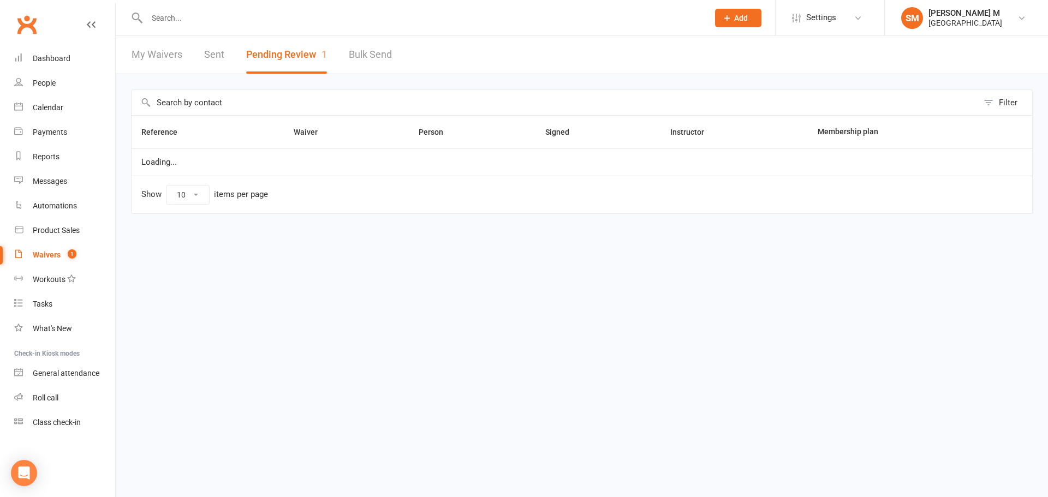
select select "100"
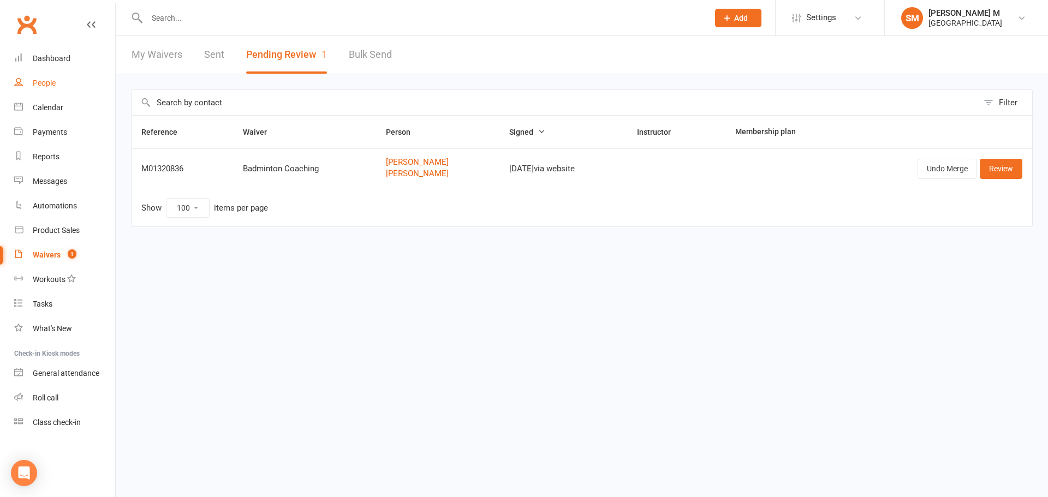
click at [50, 78] on link "People" at bounding box center [64, 83] width 101 height 25
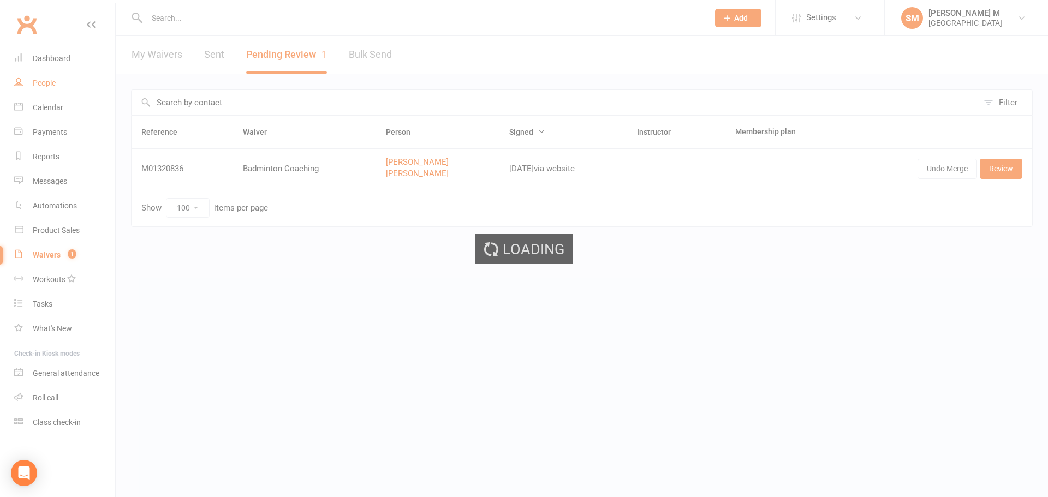
select select "100"
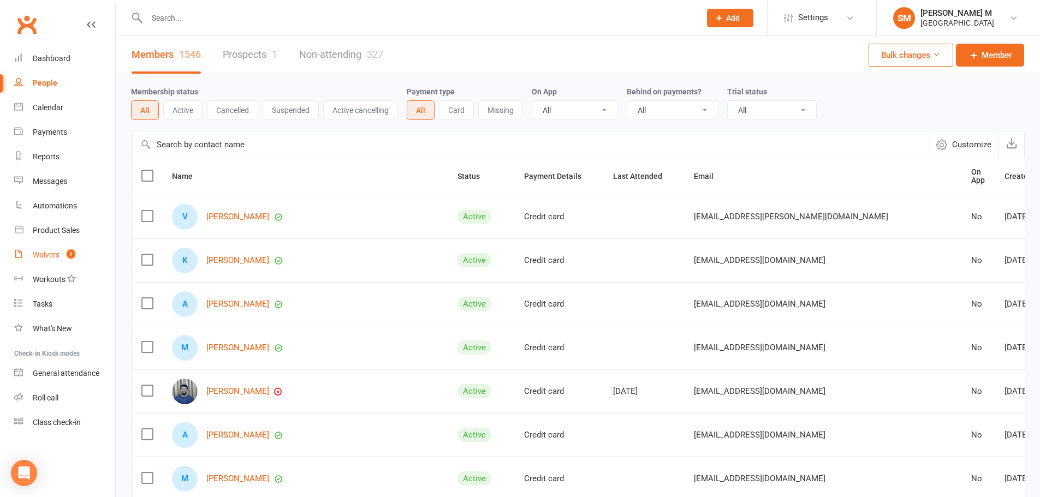
click at [56, 247] on link "Waivers 1" at bounding box center [64, 255] width 101 height 25
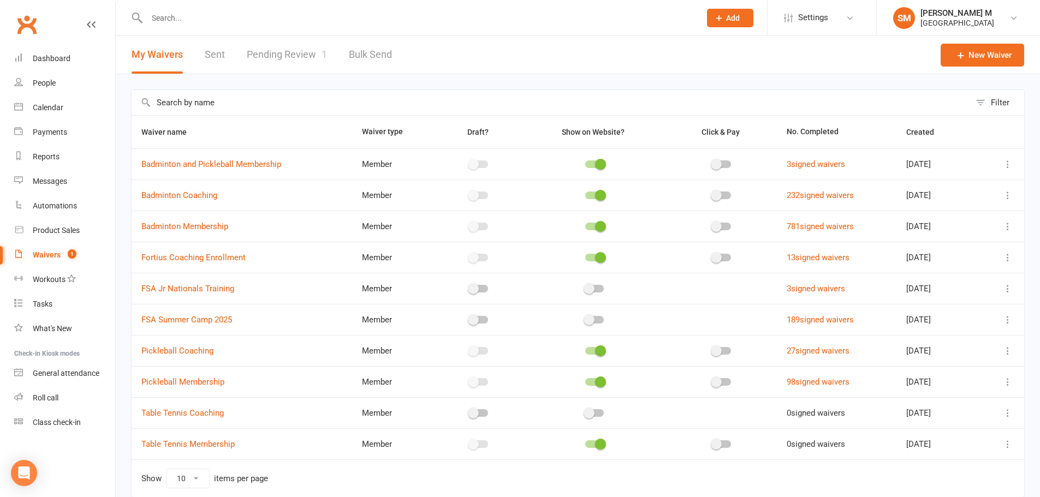
click at [304, 55] on link "Pending Review 1" at bounding box center [287, 55] width 80 height 38
select select "100"
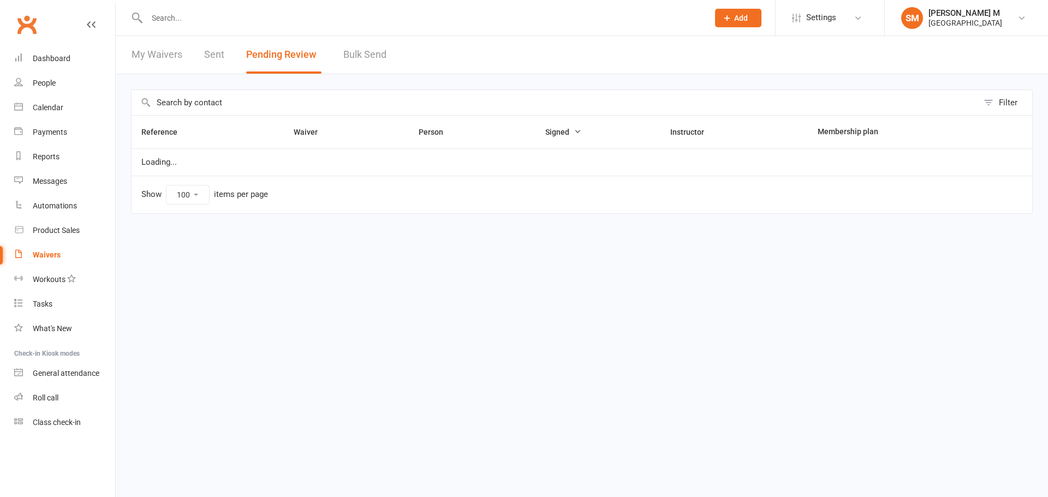
select select "100"
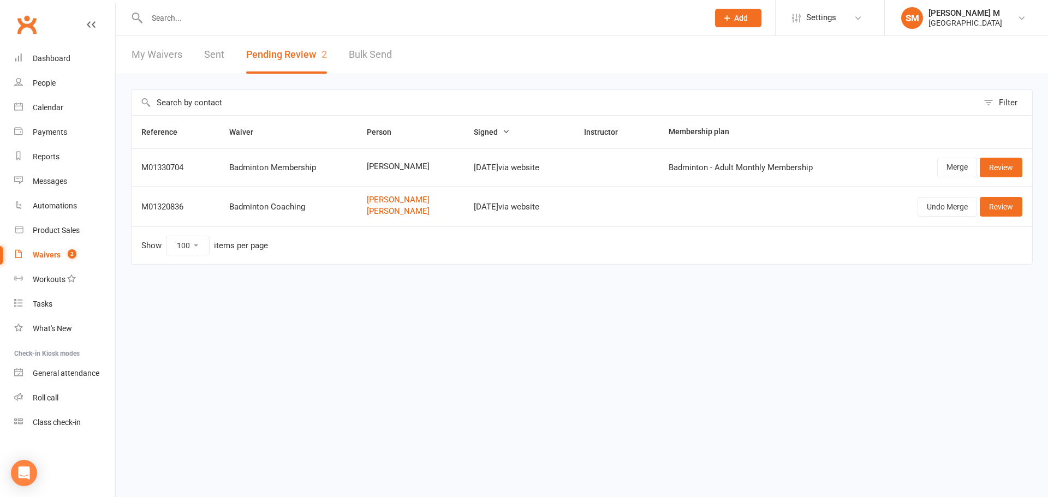
click at [378, 163] on span "[PERSON_NAME]" at bounding box center [410, 166] width 87 height 9
copy span "xiaowei"
click at [1008, 165] on link "Review" at bounding box center [1001, 168] width 43 height 20
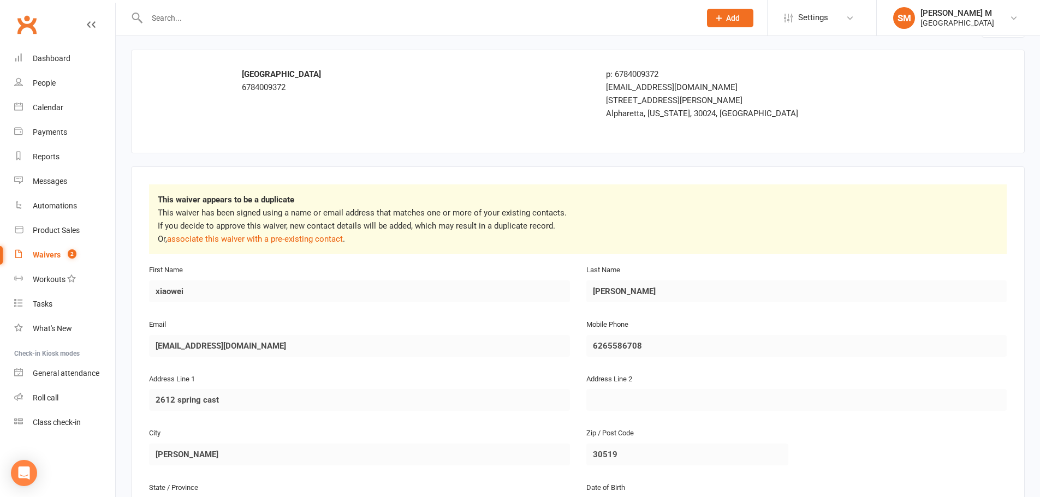
scroll to position [55, 0]
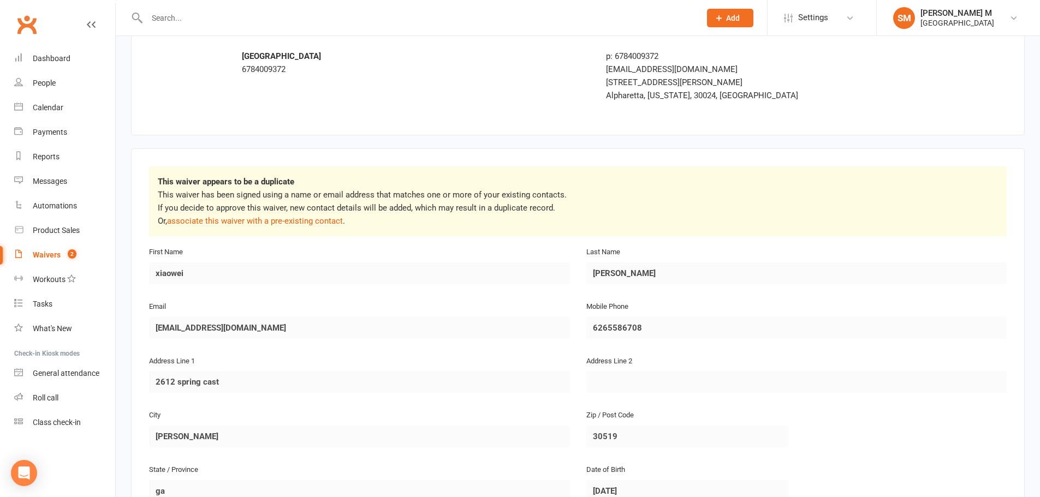
click at [140, 335] on div "This waiver appears to be a duplicate This waiver has been signed using a name …" at bounding box center [577, 341] width 893 height 387
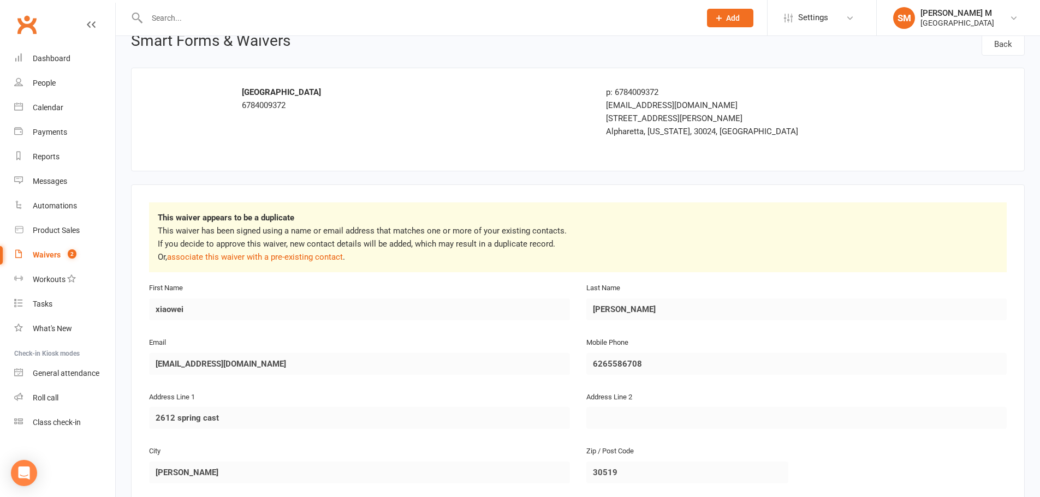
scroll to position [0, 0]
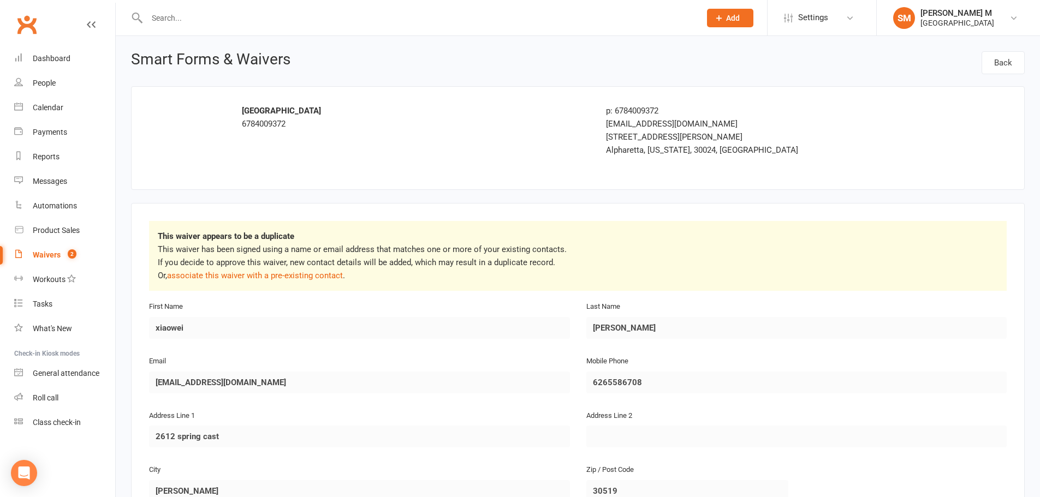
click at [206, 13] on input "text" at bounding box center [418, 17] width 549 height 15
paste input "[EMAIL_ADDRESS][DOMAIN_NAME]"
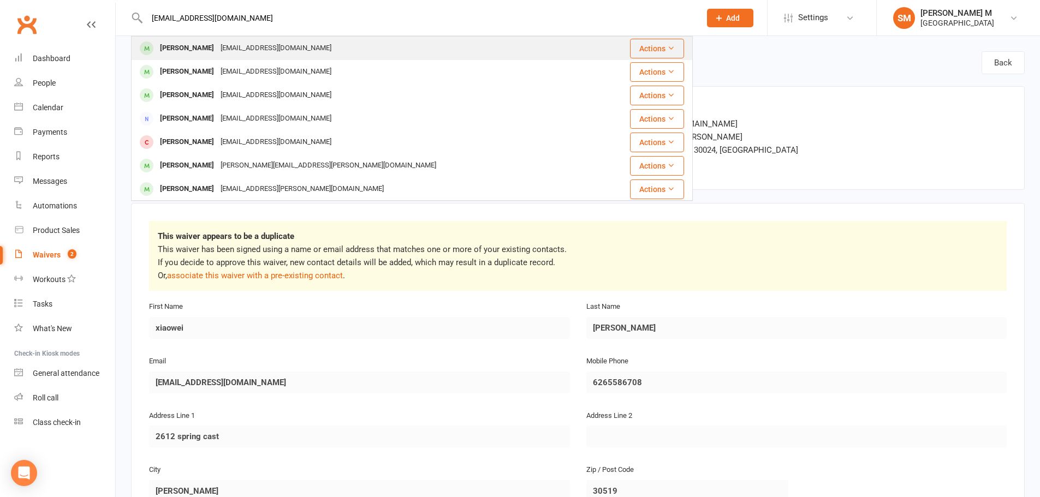
type input "[EMAIL_ADDRESS][DOMAIN_NAME]"
click at [219, 44] on div "[EMAIL_ADDRESS][DOMAIN_NAME]" at bounding box center [275, 48] width 117 height 16
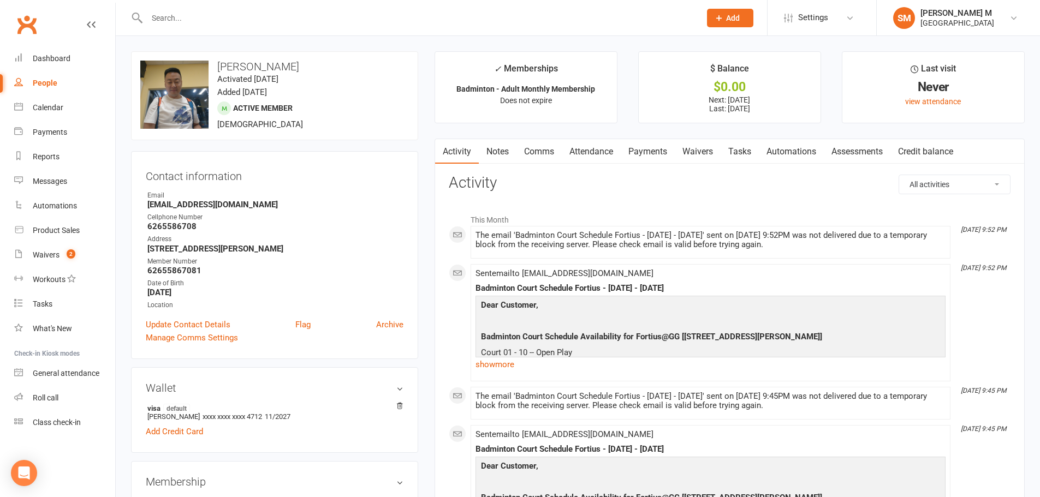
click at [660, 151] on link "Payments" at bounding box center [648, 151] width 54 height 25
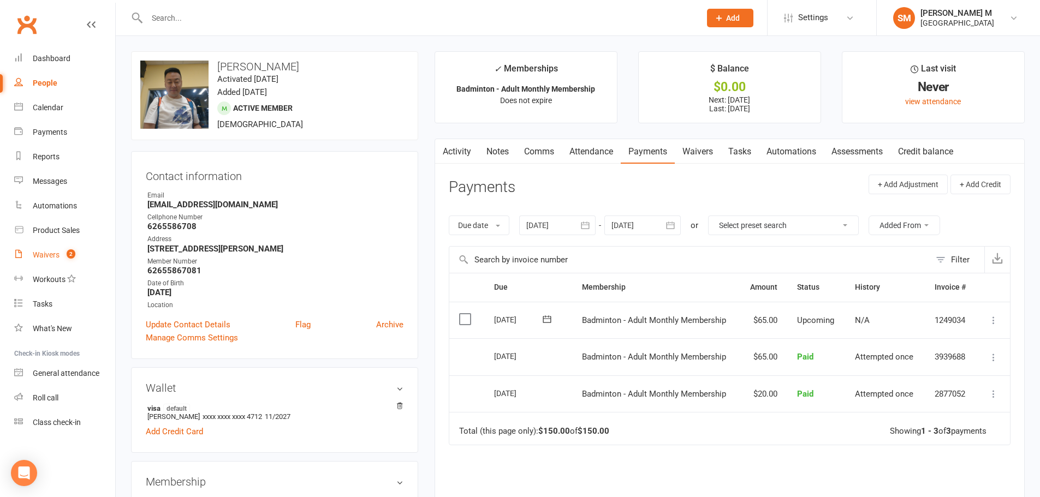
click at [37, 259] on div "Waivers" at bounding box center [46, 255] width 27 height 9
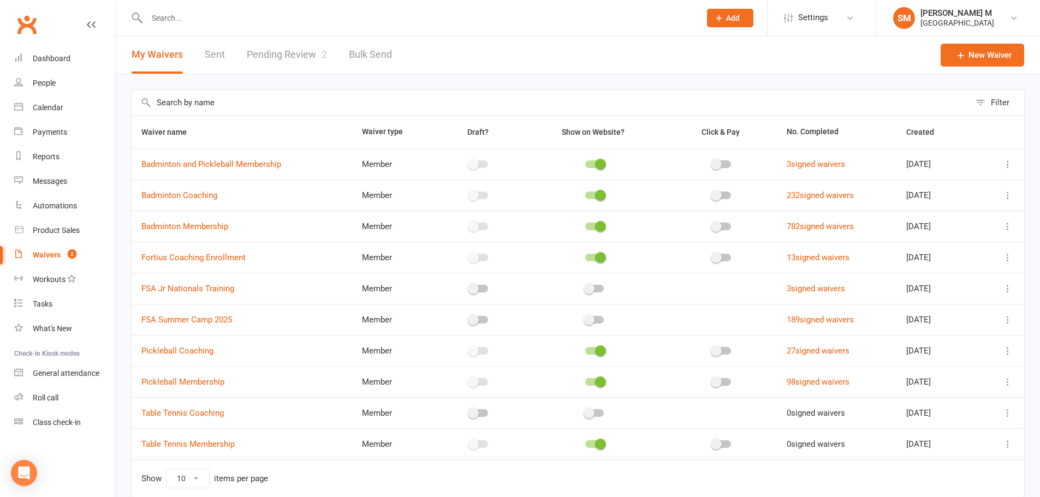
click at [281, 49] on link "Pending Review 2" at bounding box center [287, 55] width 80 height 38
select select "100"
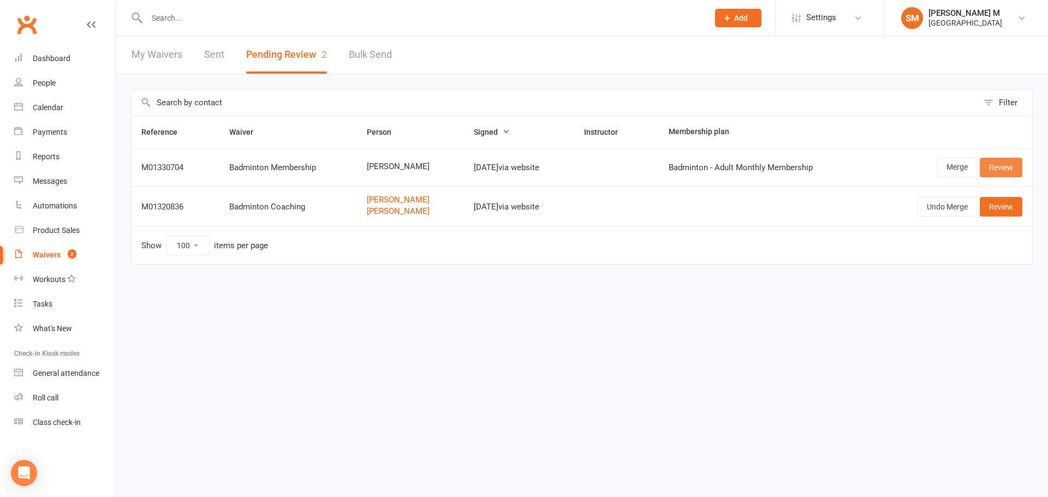
click at [1002, 169] on link "Review" at bounding box center [1001, 168] width 43 height 20
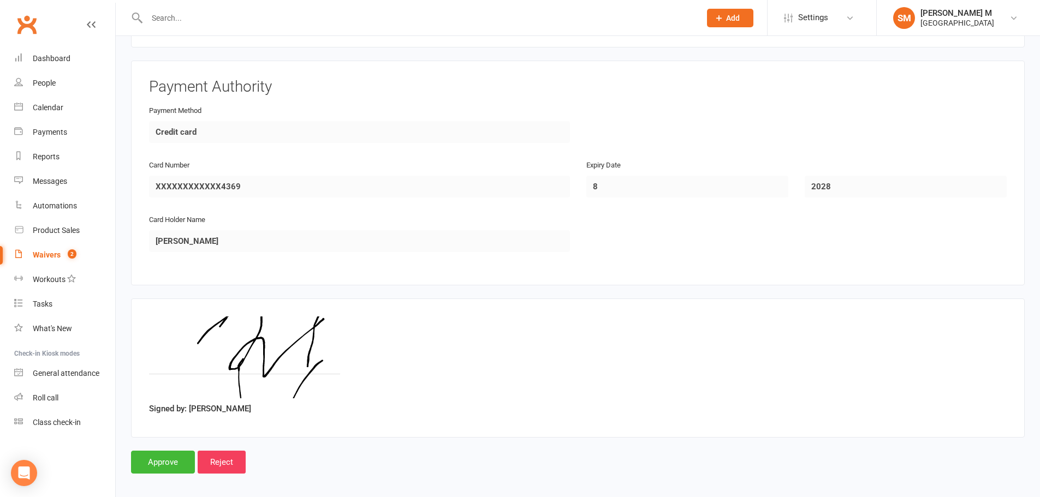
scroll to position [994, 0]
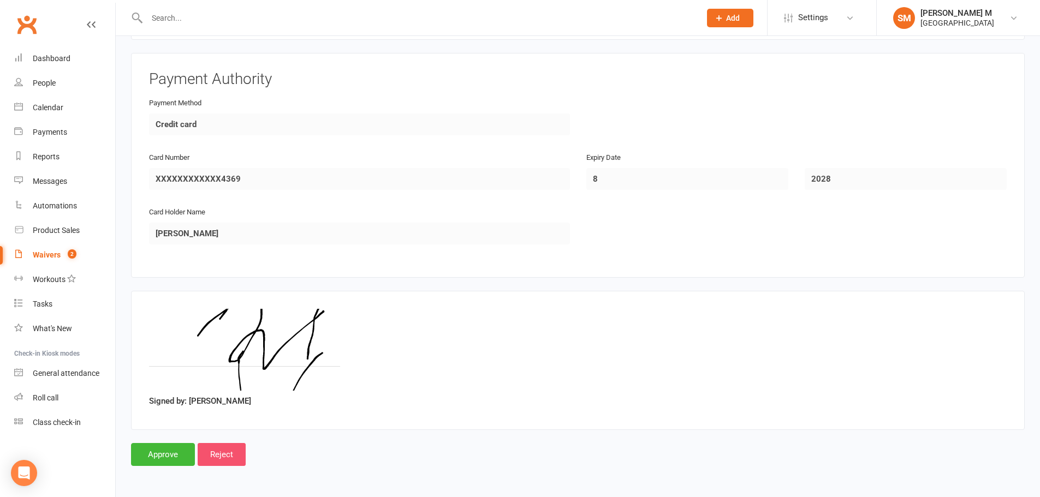
click at [231, 459] on input "Reject" at bounding box center [222, 454] width 48 height 23
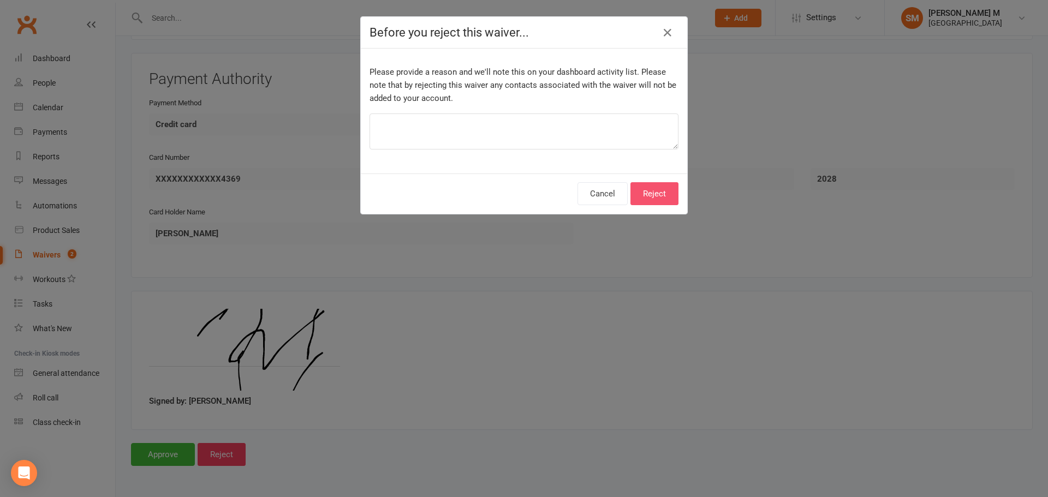
click at [654, 193] on button "Reject" at bounding box center [654, 193] width 48 height 23
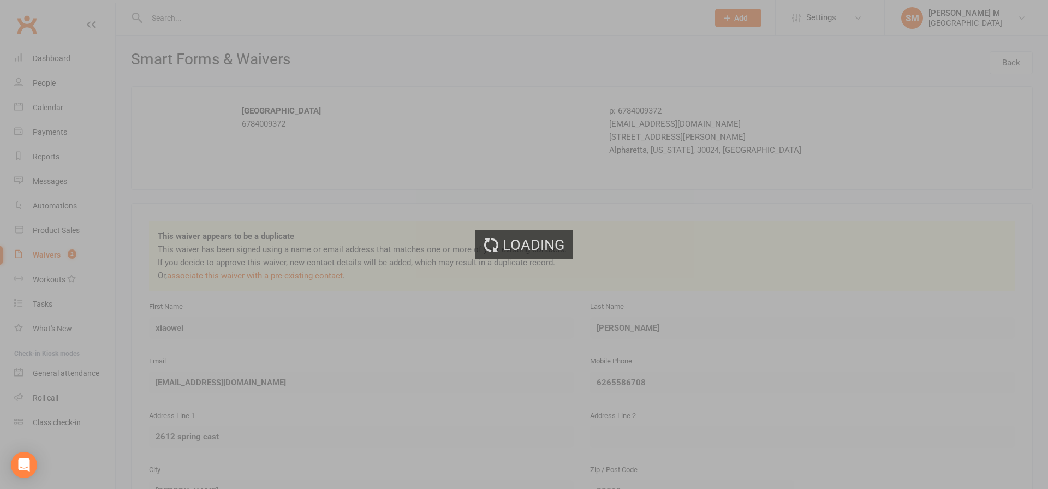
select select "100"
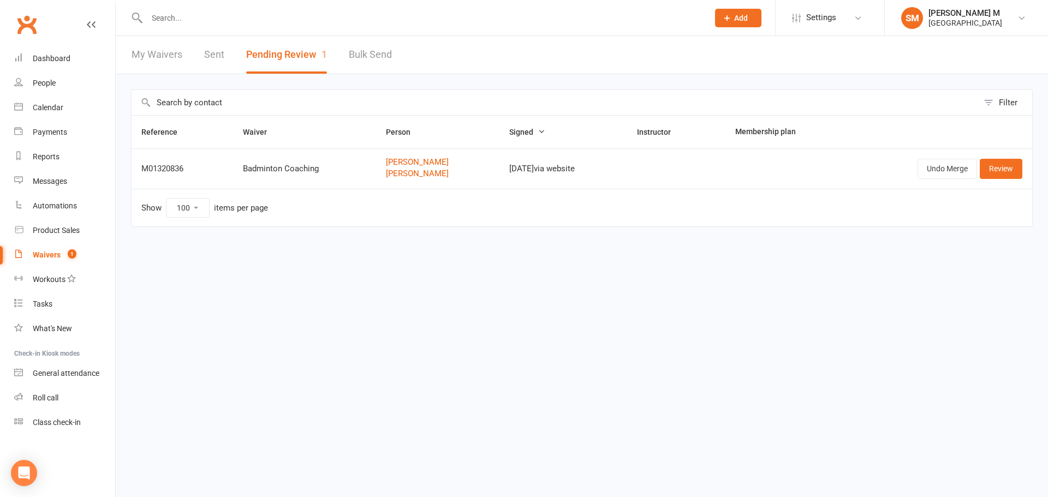
click at [281, 25] on input "text" at bounding box center [422, 17] width 557 height 15
paste input "[EMAIL_ADDRESS][DOMAIN_NAME]"
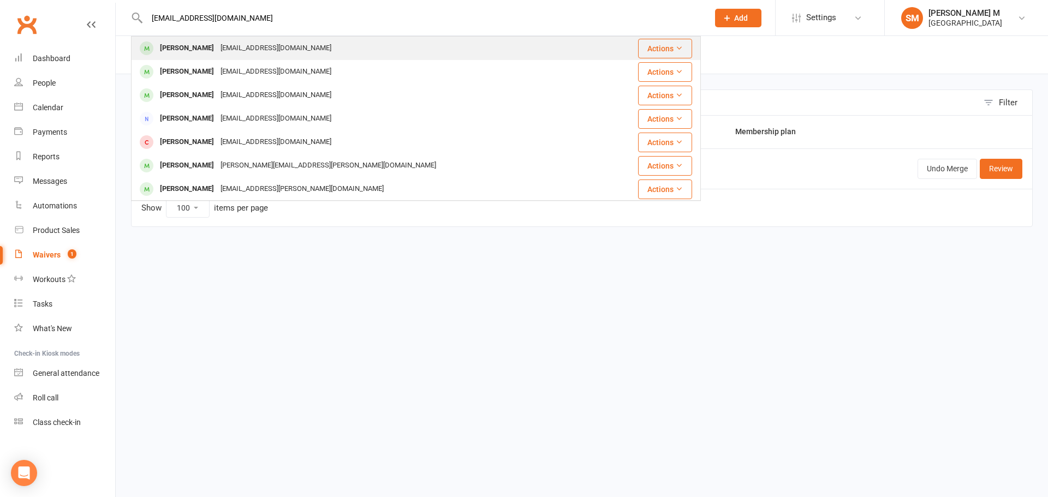
type input "[EMAIL_ADDRESS][DOMAIN_NAME]"
click at [260, 44] on div "[EMAIL_ADDRESS][DOMAIN_NAME]" at bounding box center [275, 48] width 117 height 16
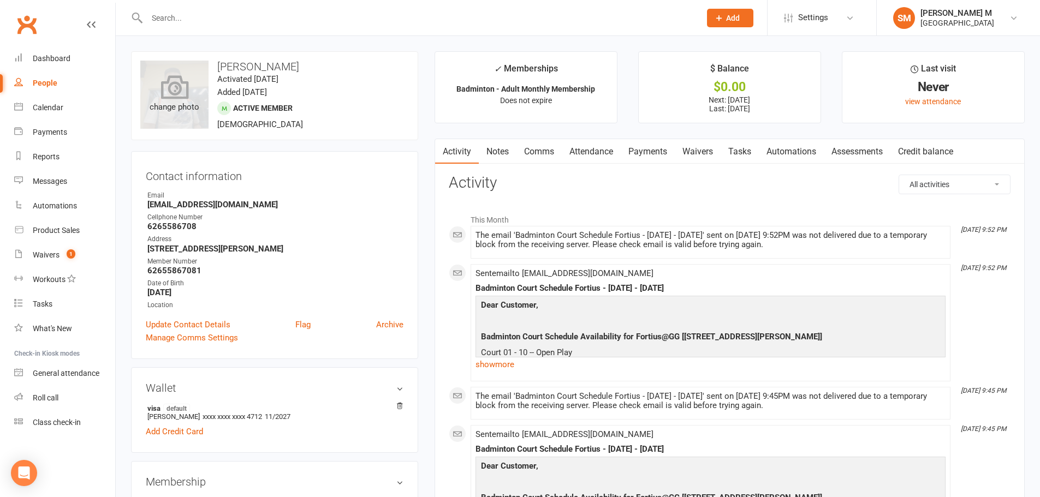
click at [190, 105] on div "change photo" at bounding box center [174, 95] width 68 height 68
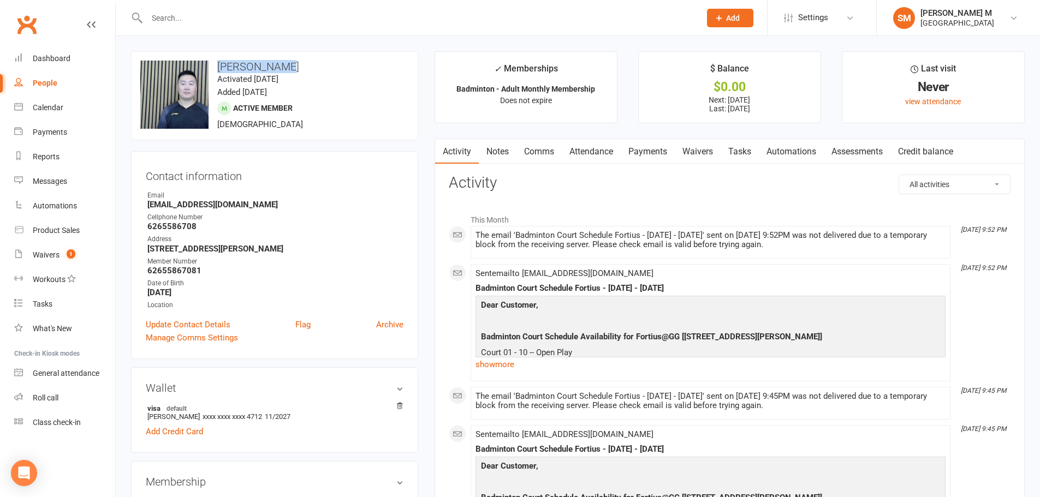
drag, startPoint x: 287, startPoint y: 68, endPoint x: 214, endPoint y: 67, distance: 72.0
click at [214, 67] on h3 "xiaowei wang" at bounding box center [274, 67] width 269 height 12
copy h3 "xiaowei wang"
click at [139, 145] on contact-information "upload photo change photo xiaowei wang Activated 26 July, 2025 Added 26 July, 2…" at bounding box center [274, 205] width 287 height 308
click at [187, 269] on strong "62655867081" at bounding box center [275, 271] width 256 height 10
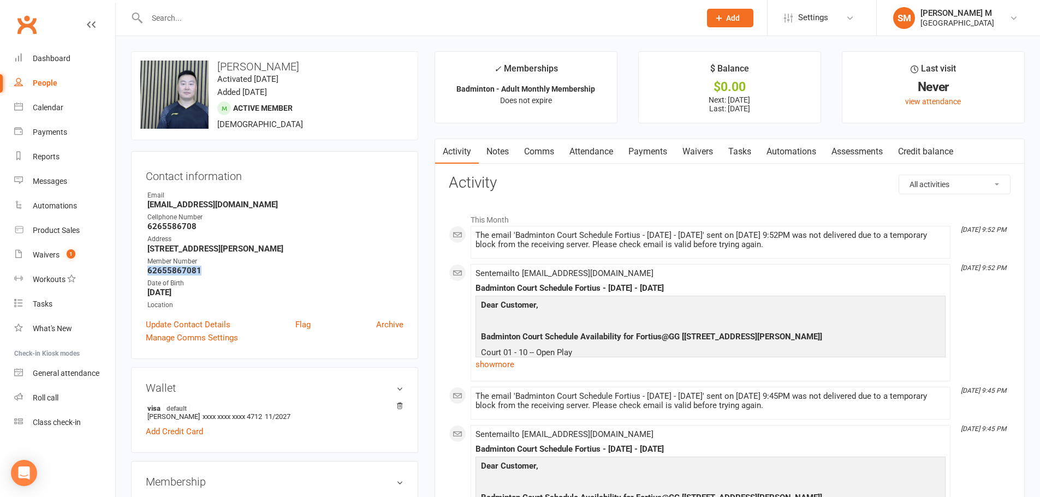
click at [187, 269] on strong "62655867081" at bounding box center [275, 271] width 256 height 10
copy strong "62655867081"
click at [502, 247] on div "The email 'Badminton Court Schedule Fortius - 16 AUGUST 2025 - SATURDAY' sent o…" at bounding box center [710, 240] width 470 height 19
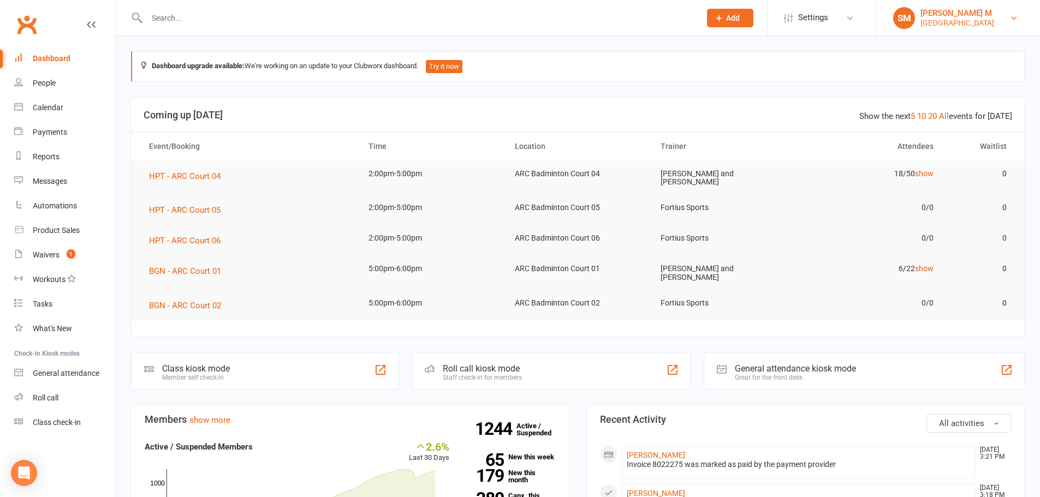
click at [975, 18] on div "[GEOGRAPHIC_DATA]" at bounding box center [957, 23] width 74 height 10
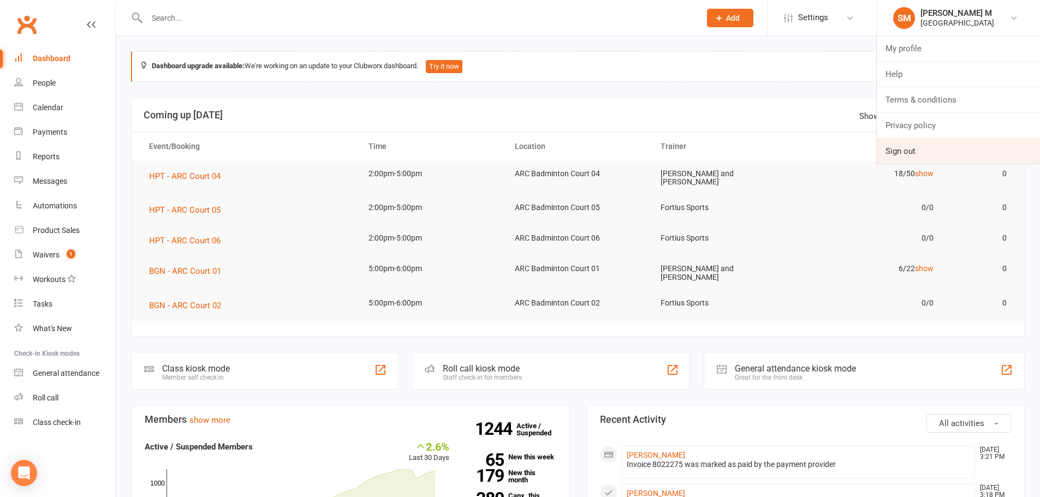
click at [921, 144] on link "Sign out" at bounding box center [957, 151] width 163 height 25
